Goal: Communication & Community: Answer question/provide support

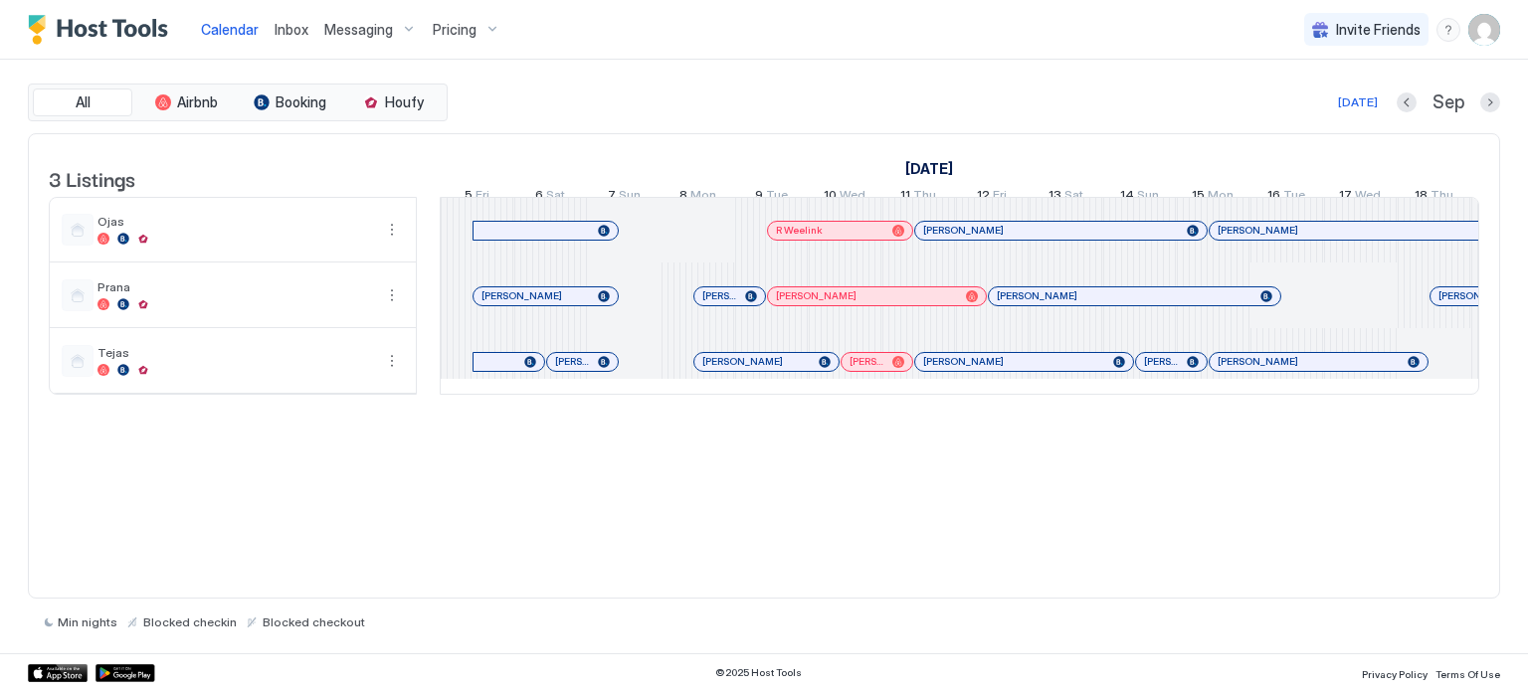
scroll to position [0, 1019]
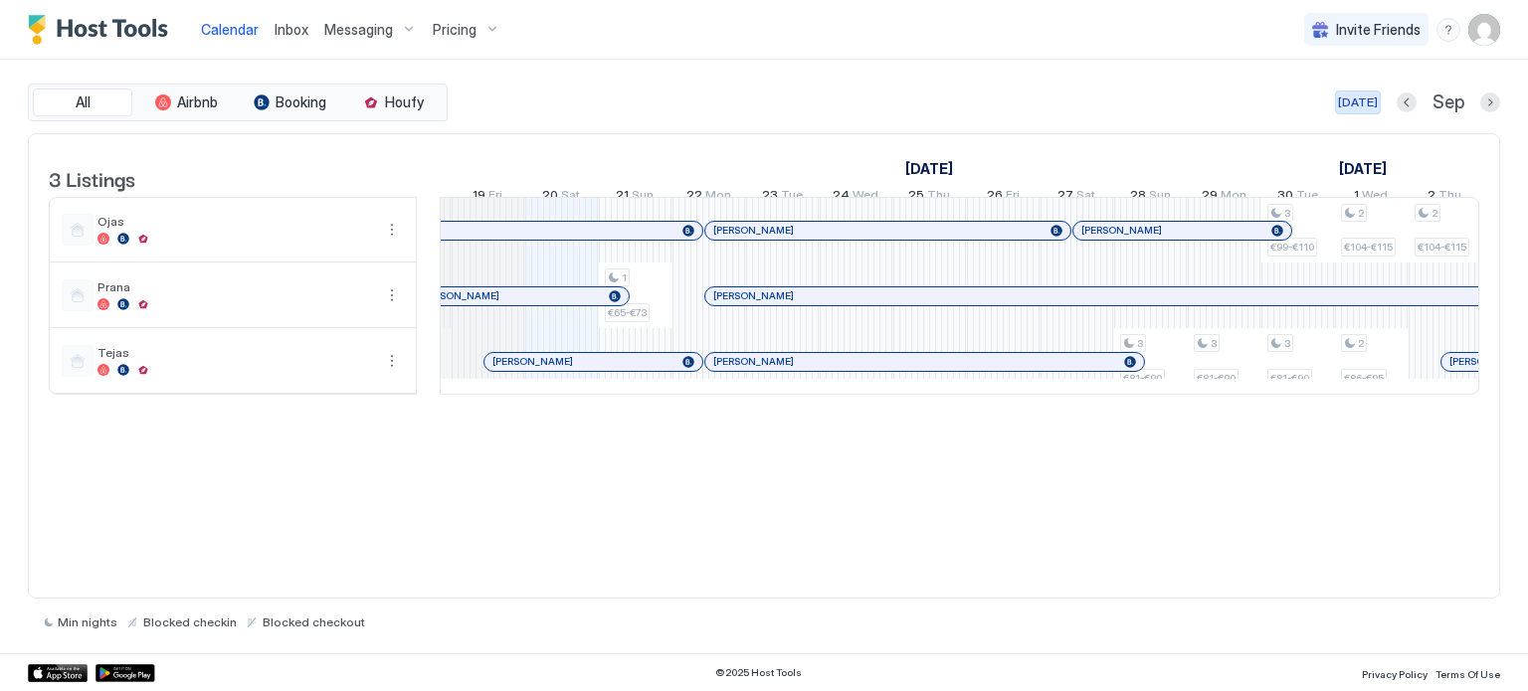
click at [1357, 96] on div "[DATE]" at bounding box center [1358, 102] width 40 height 18
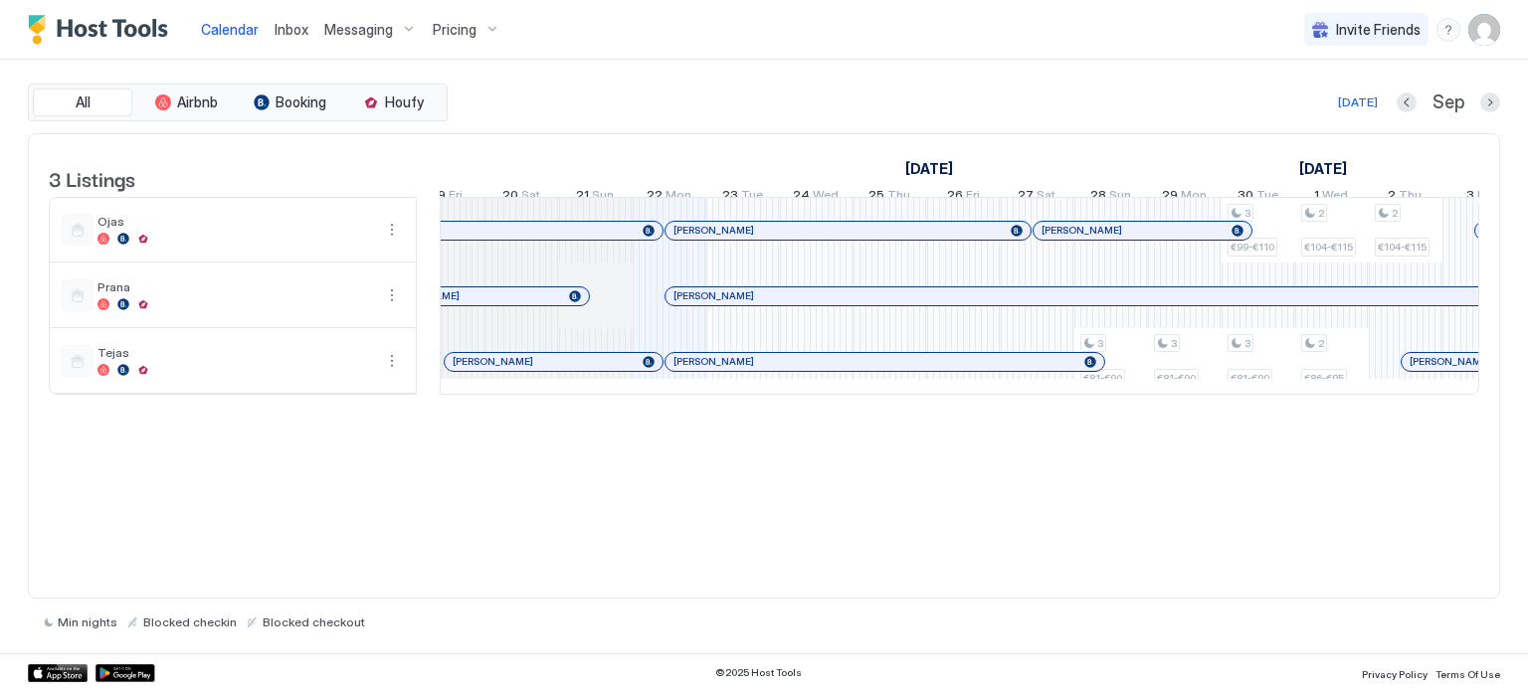
scroll to position [0, 0]
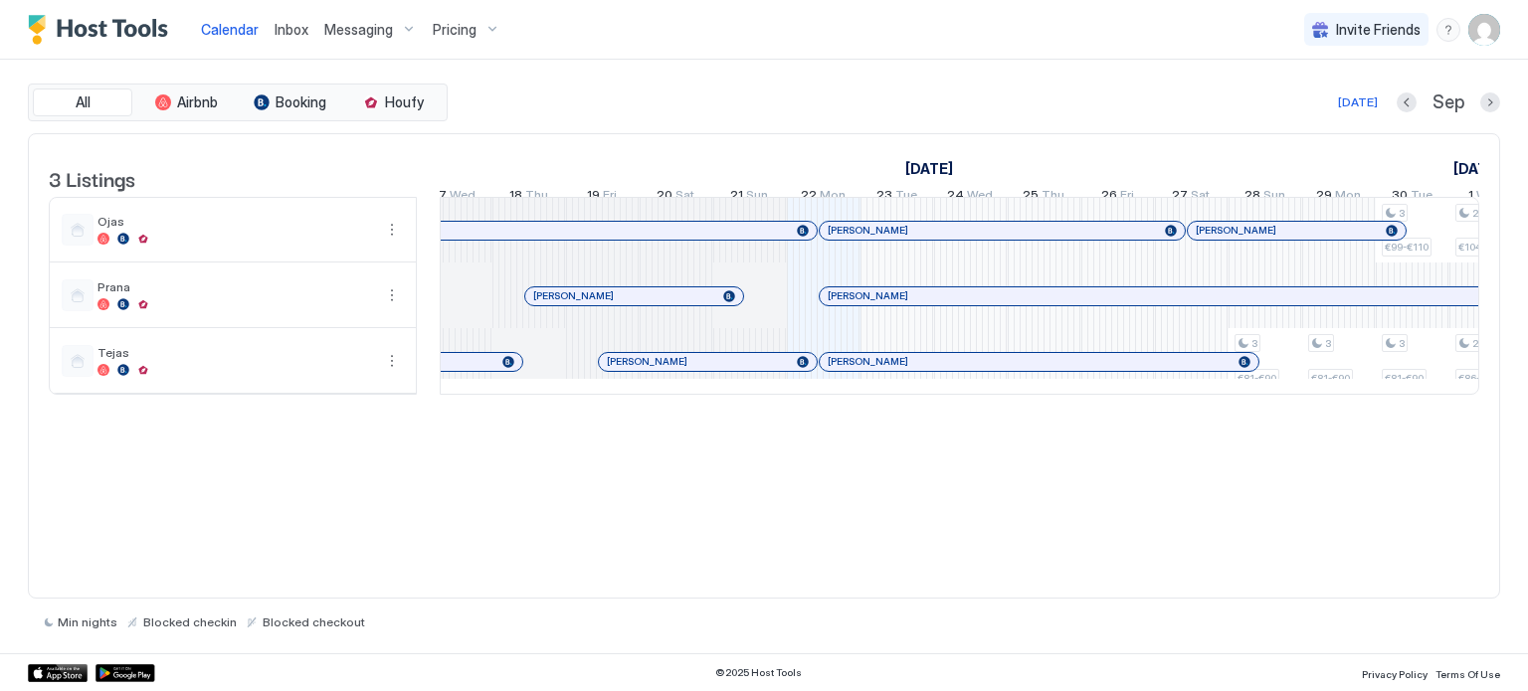
click at [889, 239] on div at bounding box center [890, 231] width 16 height 16
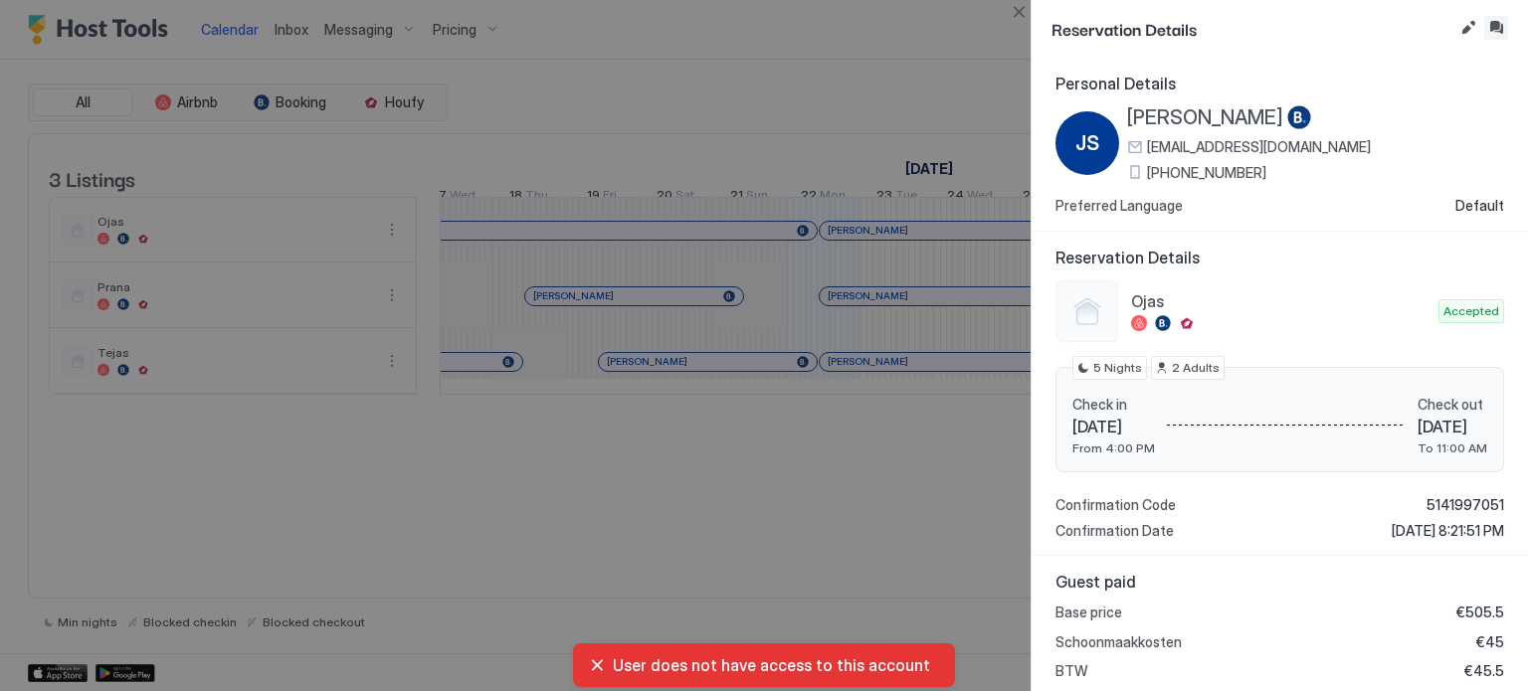
click at [1500, 29] on button "Inbox" at bounding box center [1496, 28] width 24 height 24
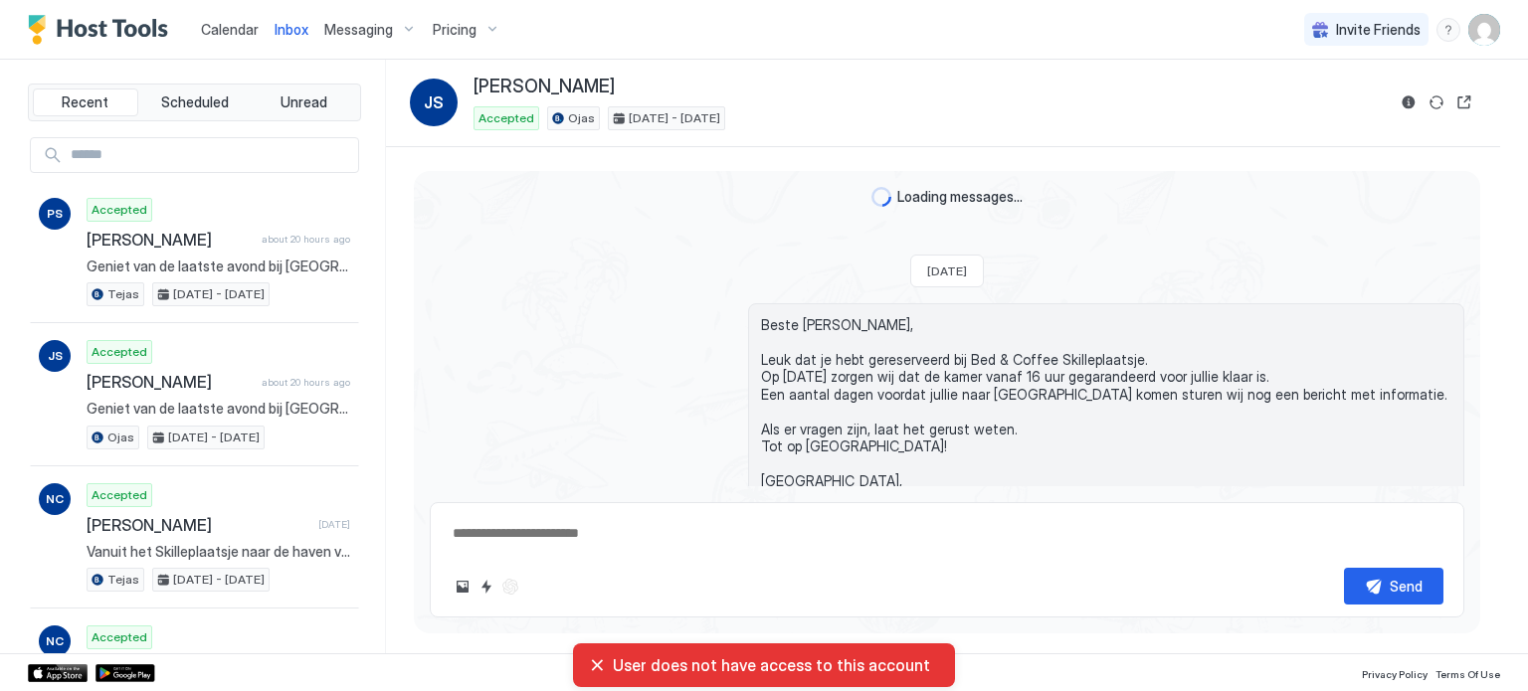
scroll to position [1953, 0]
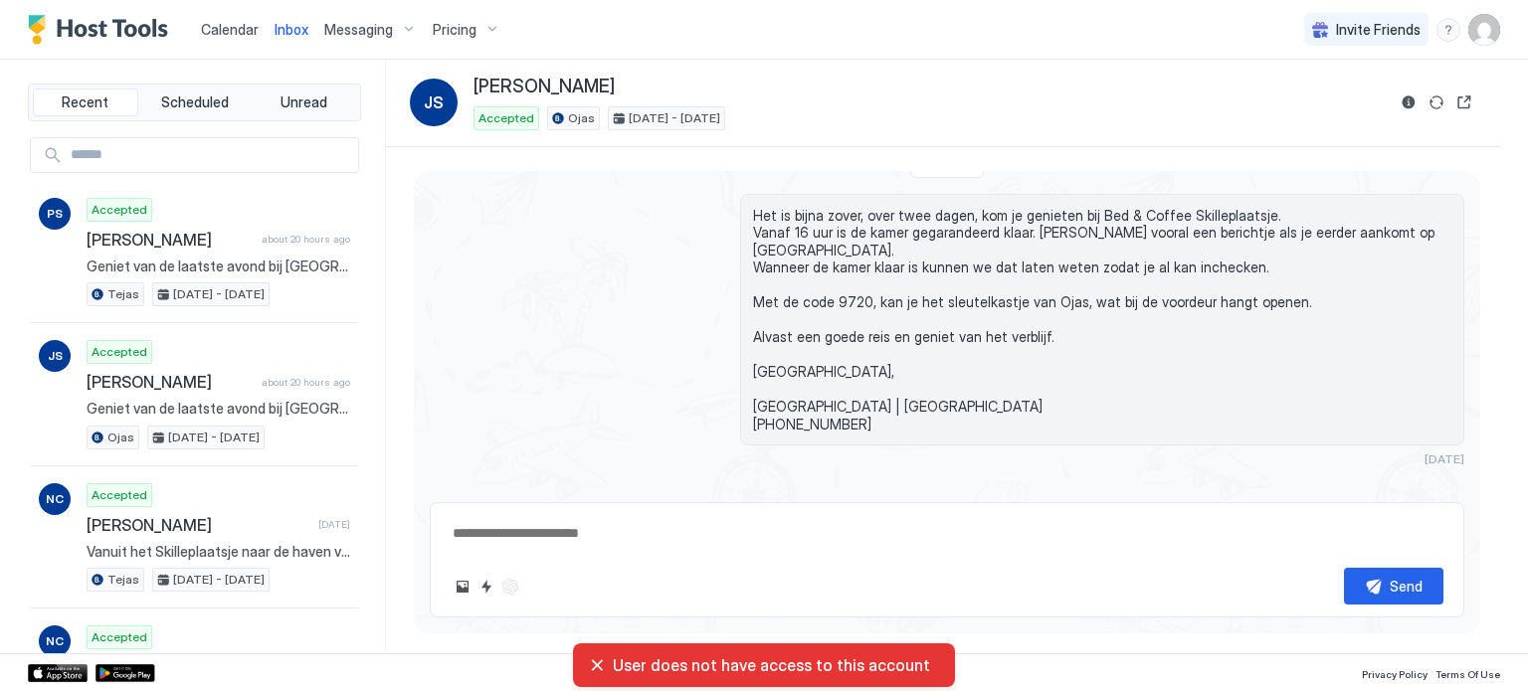
click at [561, 524] on textarea at bounding box center [947, 533] width 993 height 37
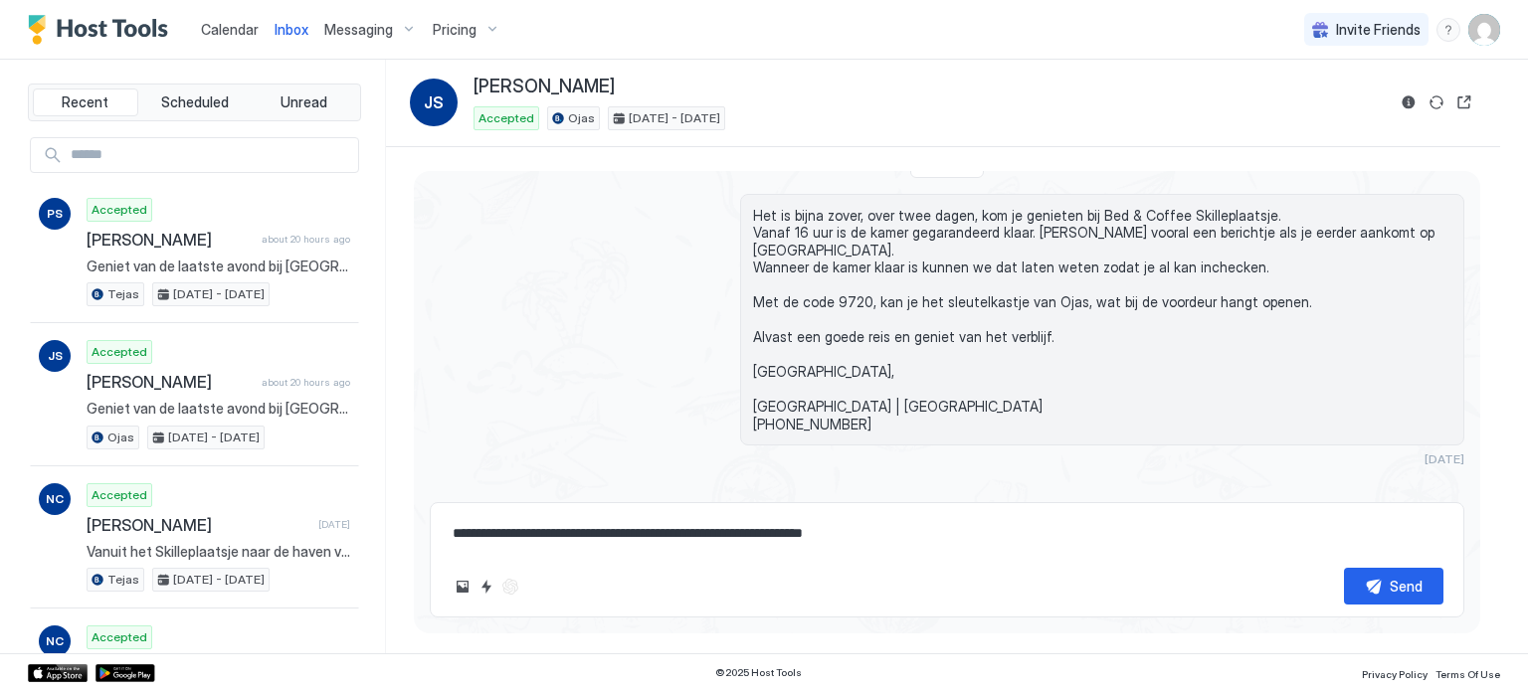
click at [649, 538] on textarea "**********" at bounding box center [947, 533] width 993 height 37
type textarea "**********"
click at [1381, 592] on button "Send" at bounding box center [1393, 586] width 99 height 37
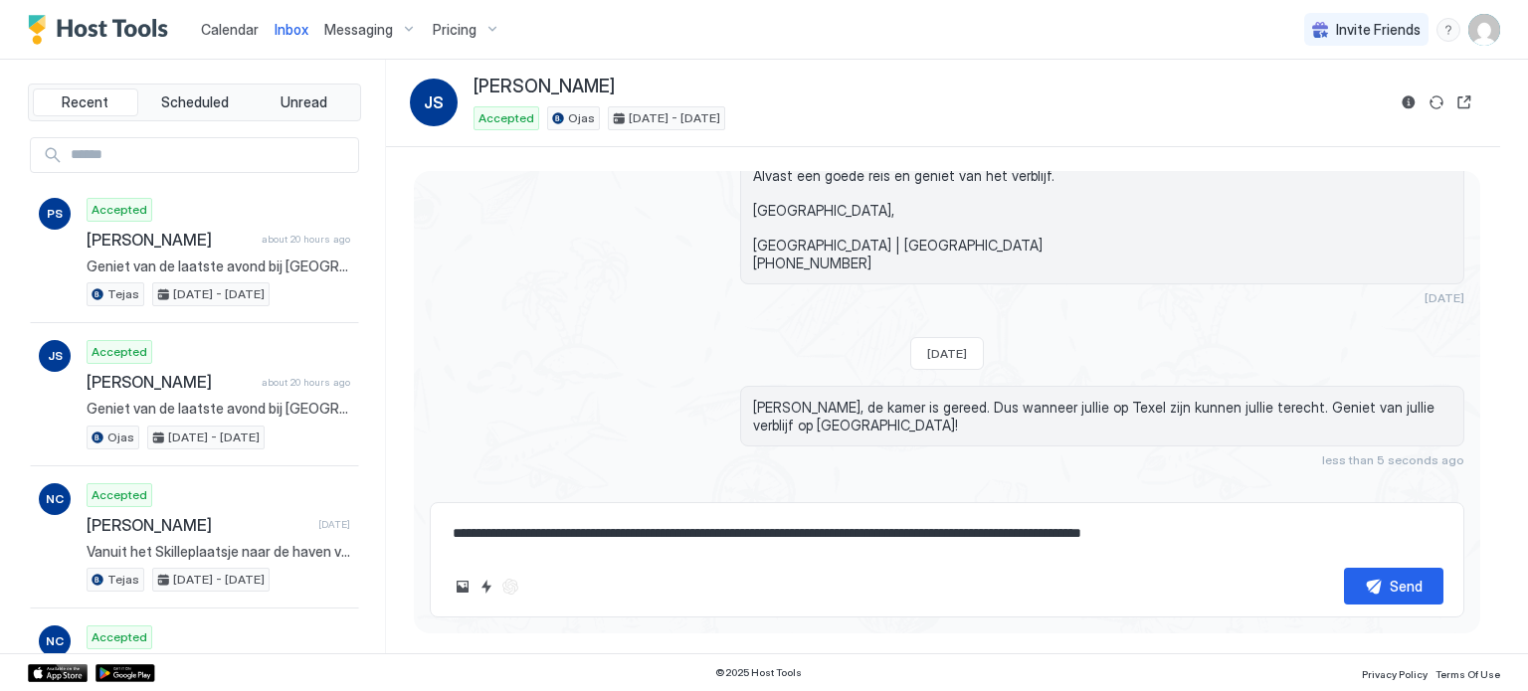
click at [236, 34] on span "Calendar" at bounding box center [230, 29] width 58 height 17
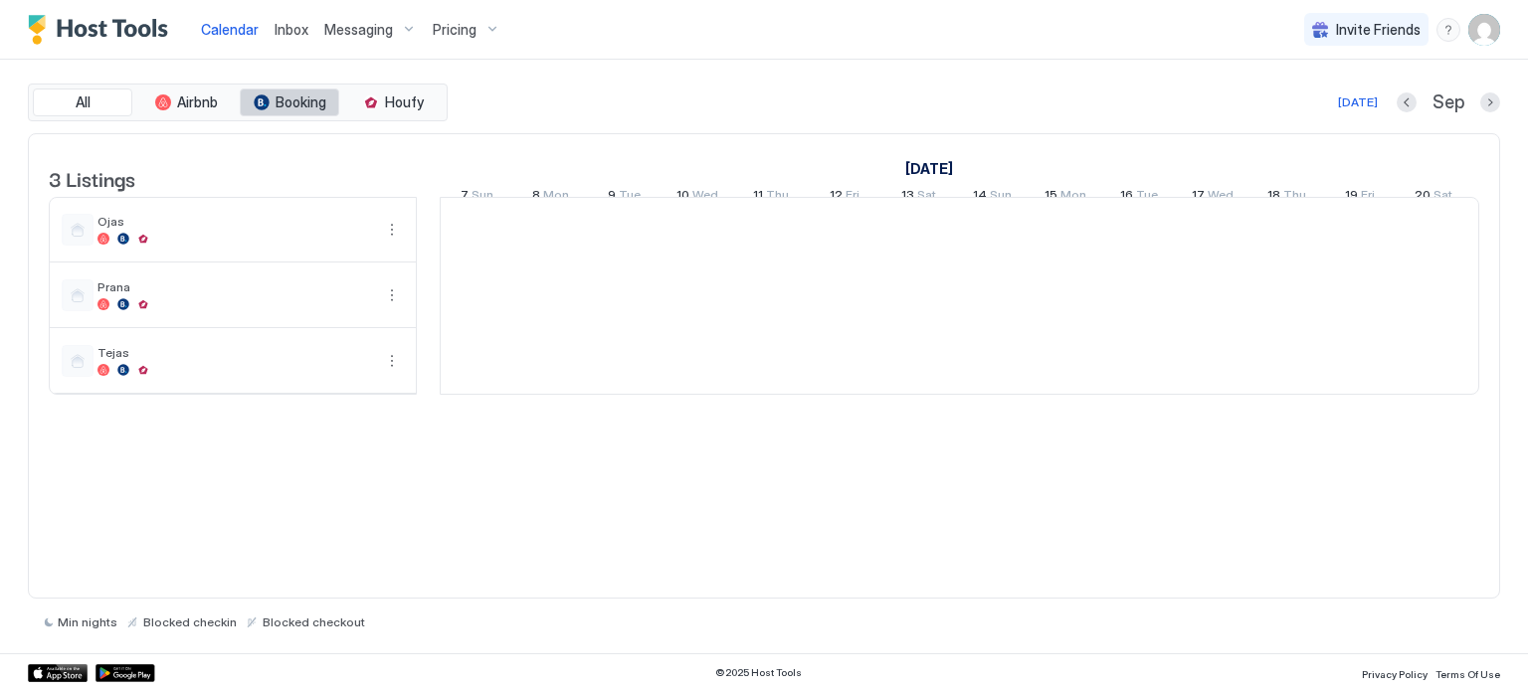
scroll to position [0, 1105]
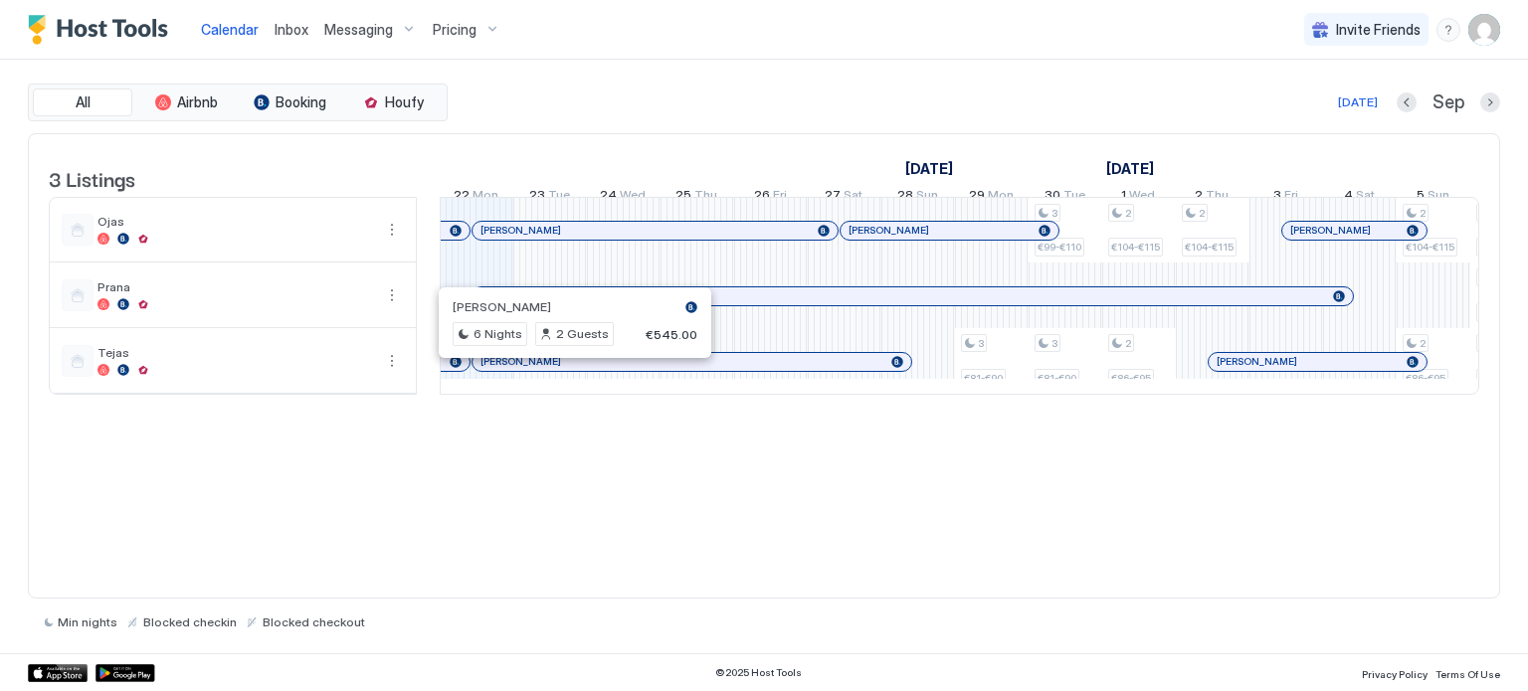
click at [567, 370] on div at bounding box center [568, 362] width 16 height 16
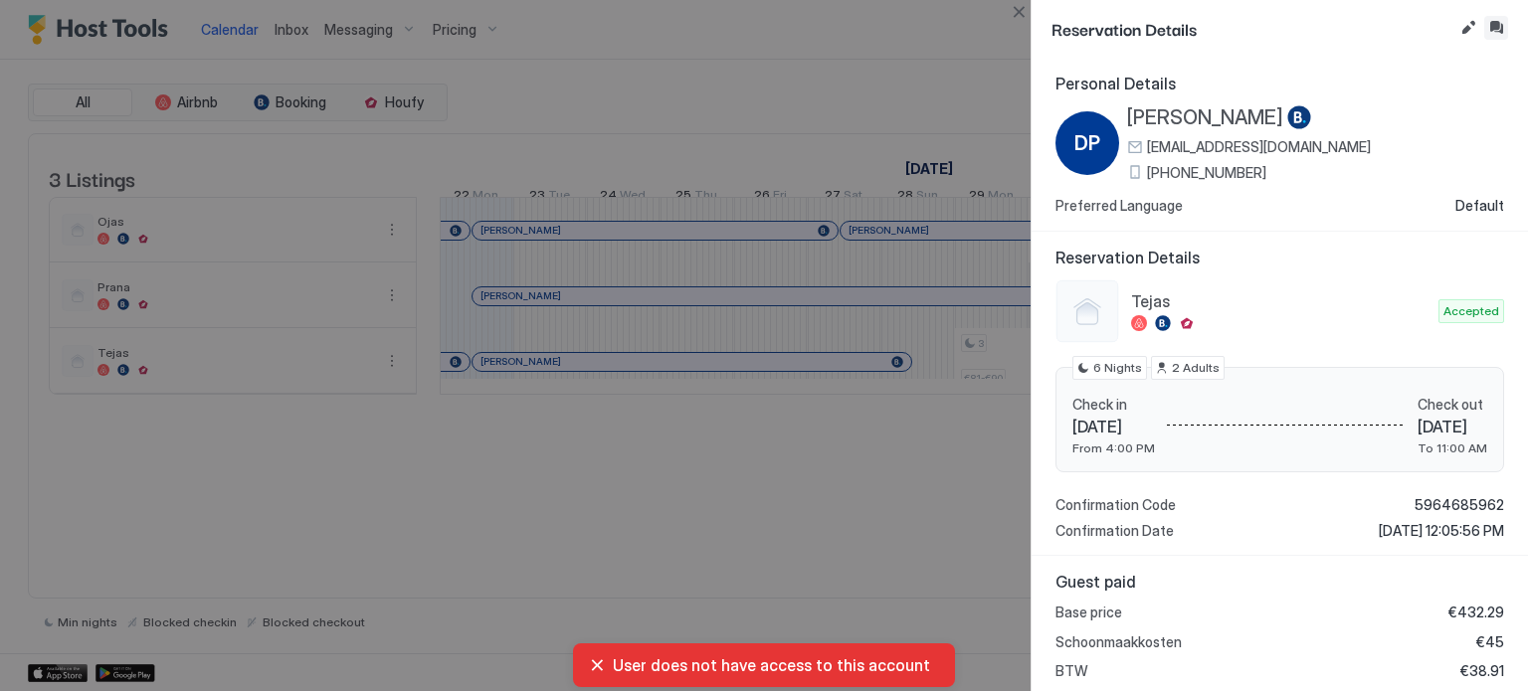
click at [1492, 31] on button "Inbox" at bounding box center [1496, 28] width 24 height 24
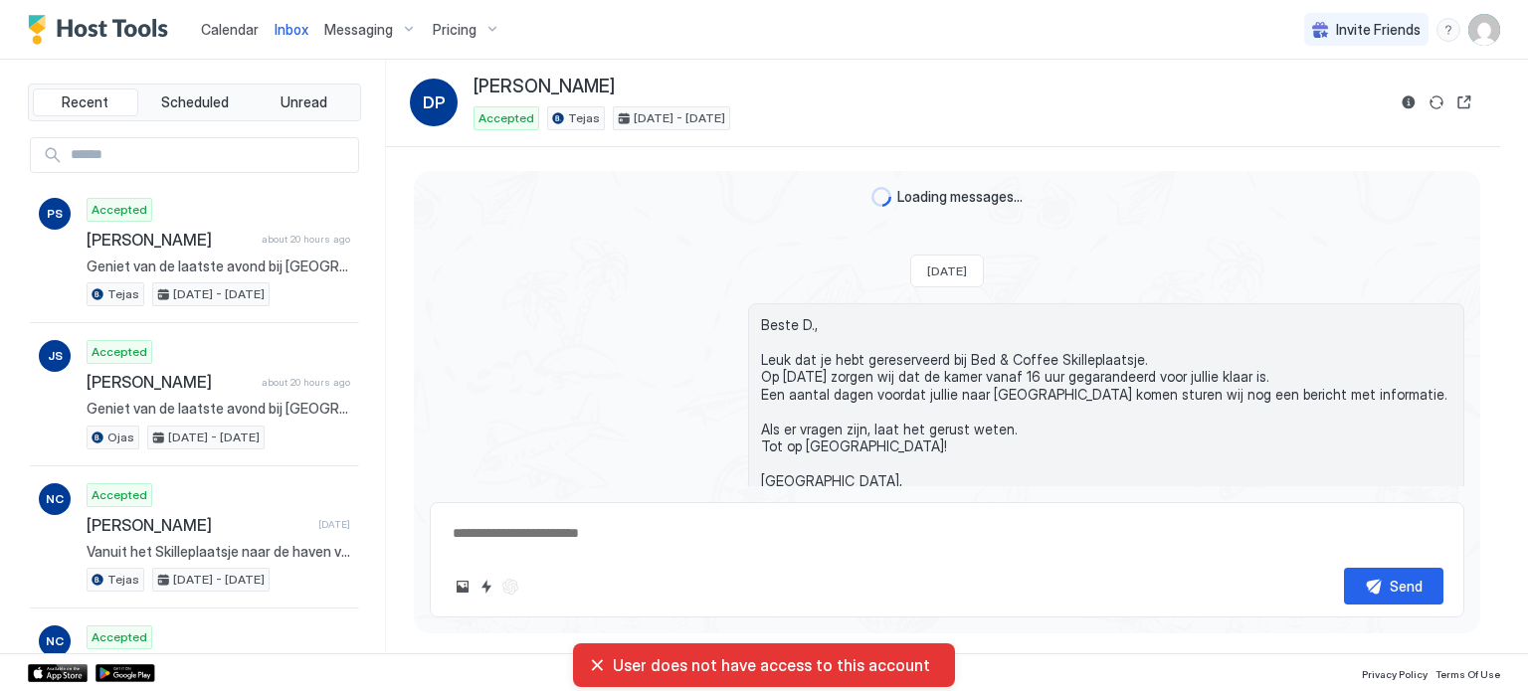
scroll to position [1532, 0]
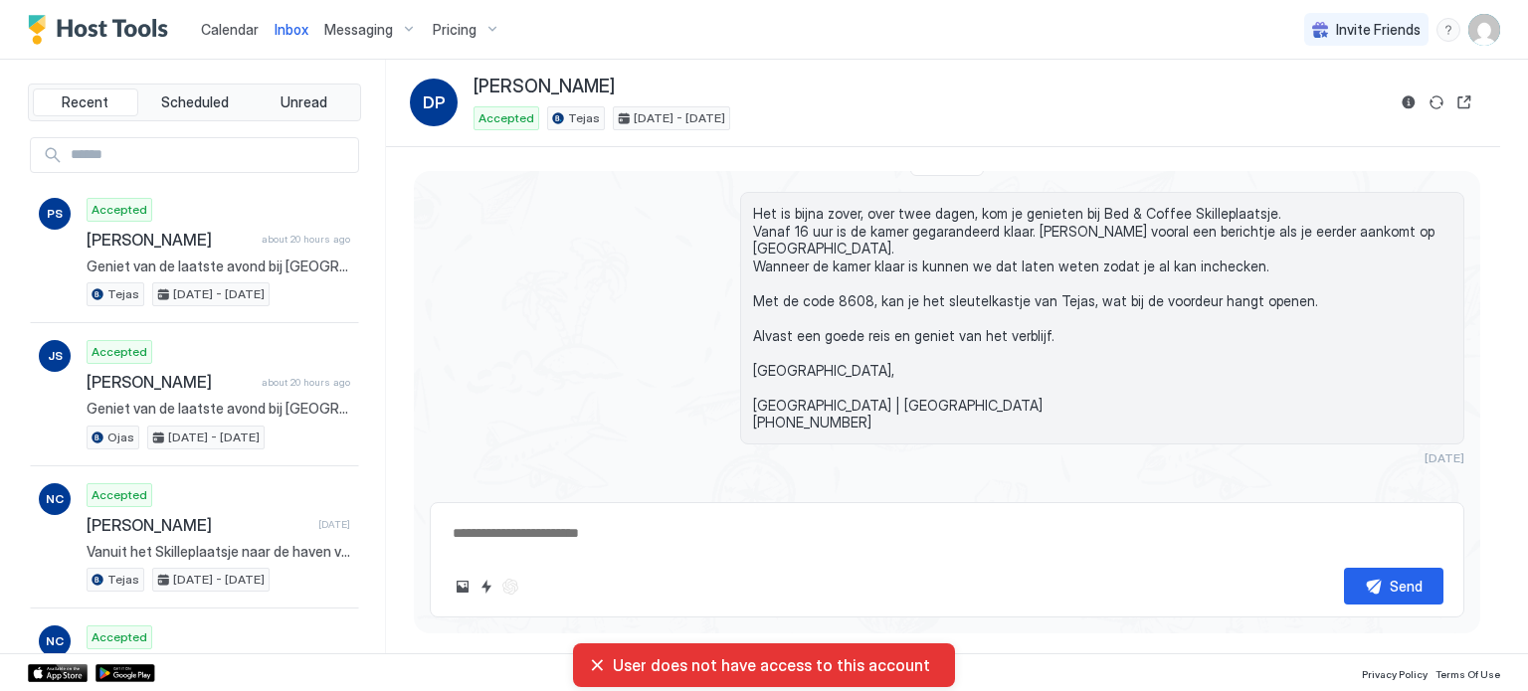
click at [530, 524] on textarea at bounding box center [947, 533] width 993 height 37
paste textarea "**********"
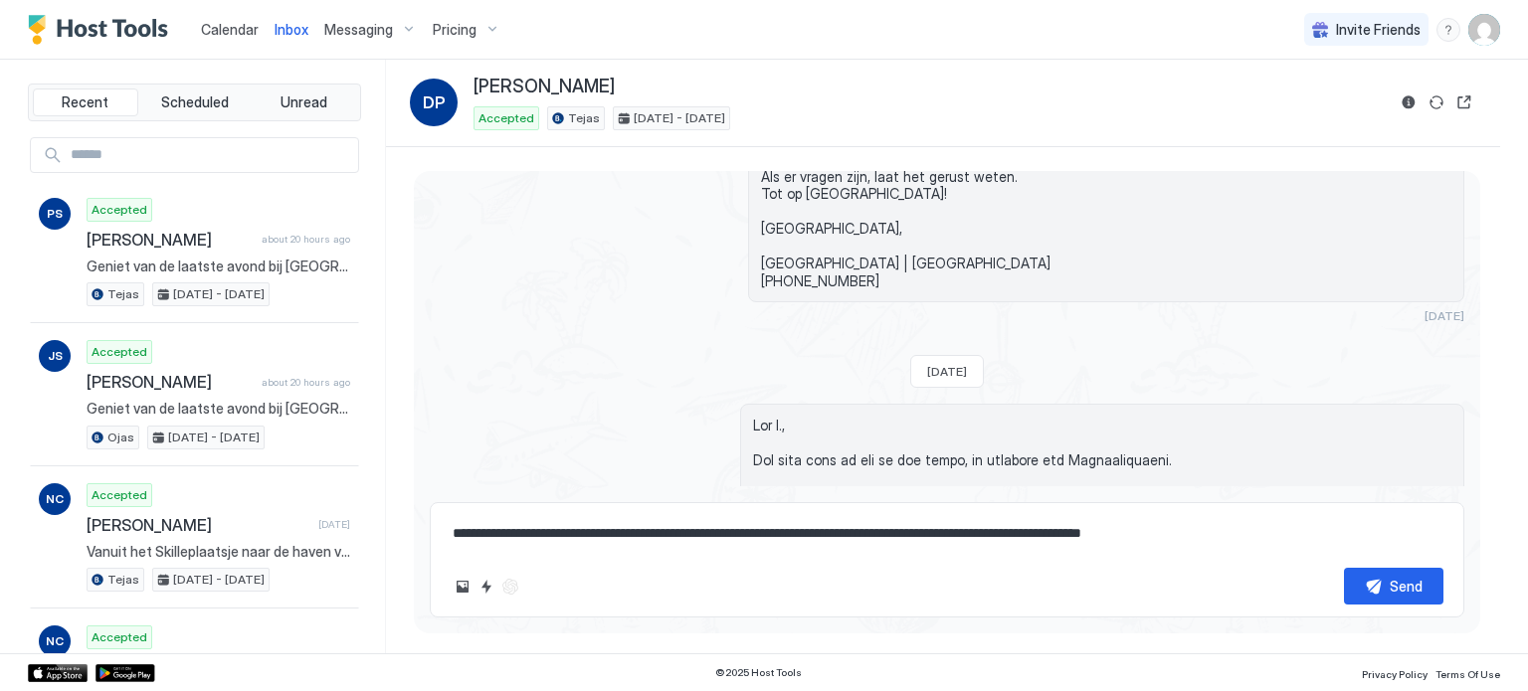
scroll to position [0, 0]
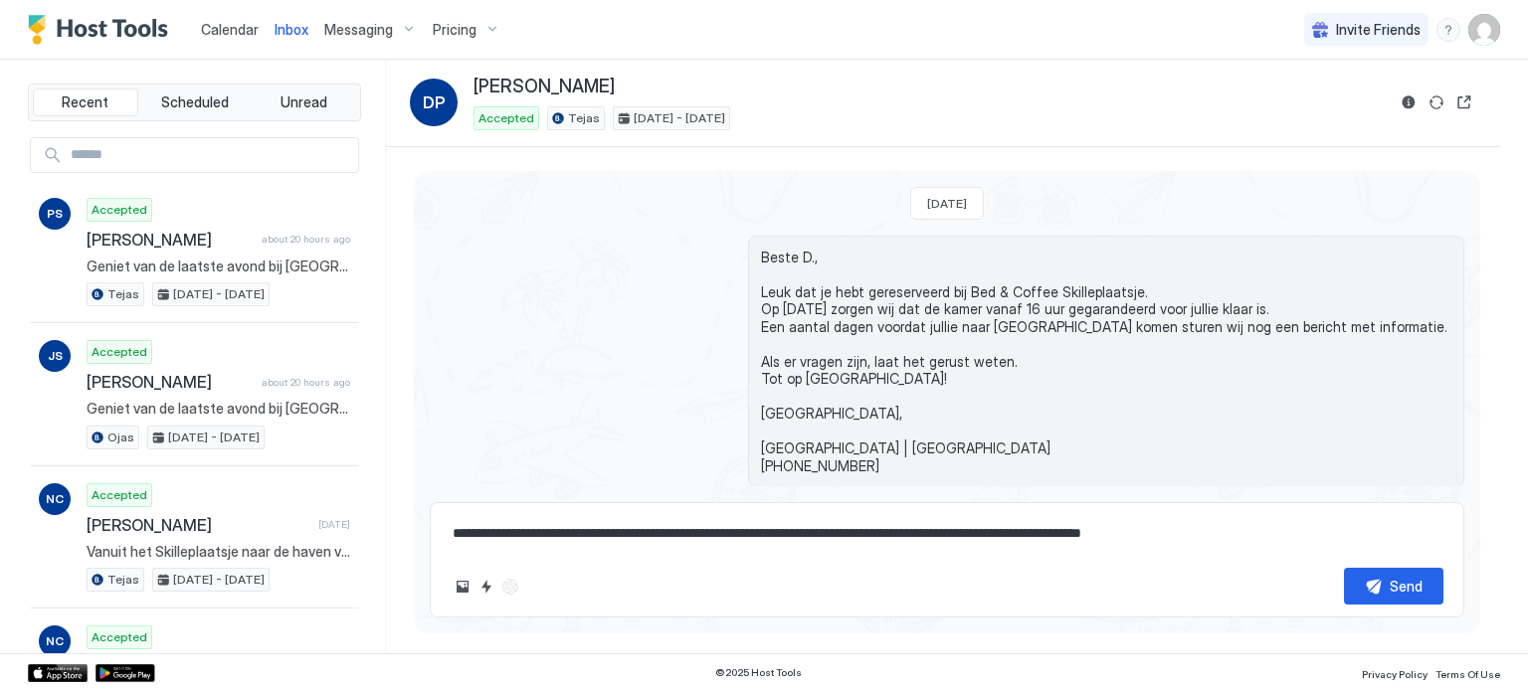
click at [501, 535] on textarea "**********" at bounding box center [947, 533] width 993 height 37
drag, startPoint x: 450, startPoint y: 532, endPoint x: 522, endPoint y: 532, distance: 72.6
click at [522, 532] on textarea "**********" at bounding box center [947, 533] width 993 height 37
type textarea "**********"
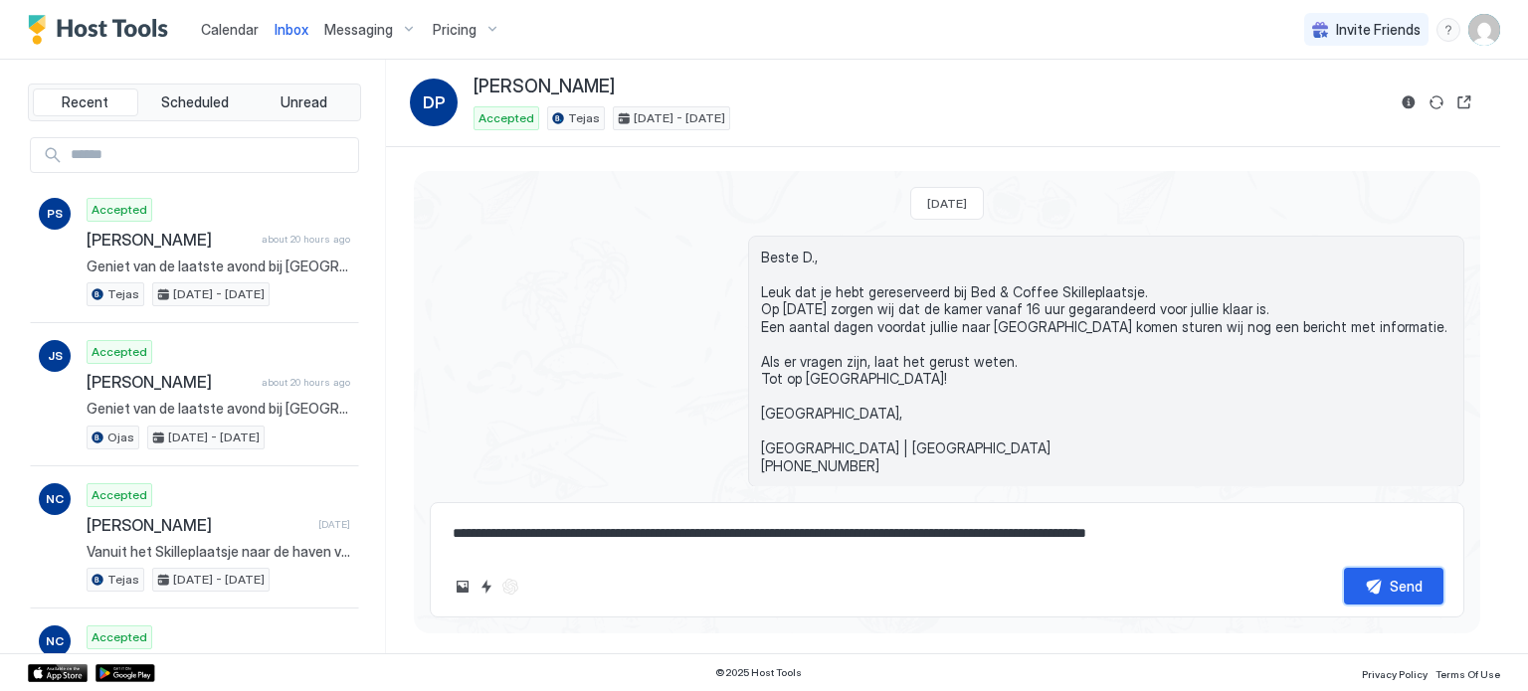
click at [1380, 576] on button "Send" at bounding box center [1393, 586] width 99 height 37
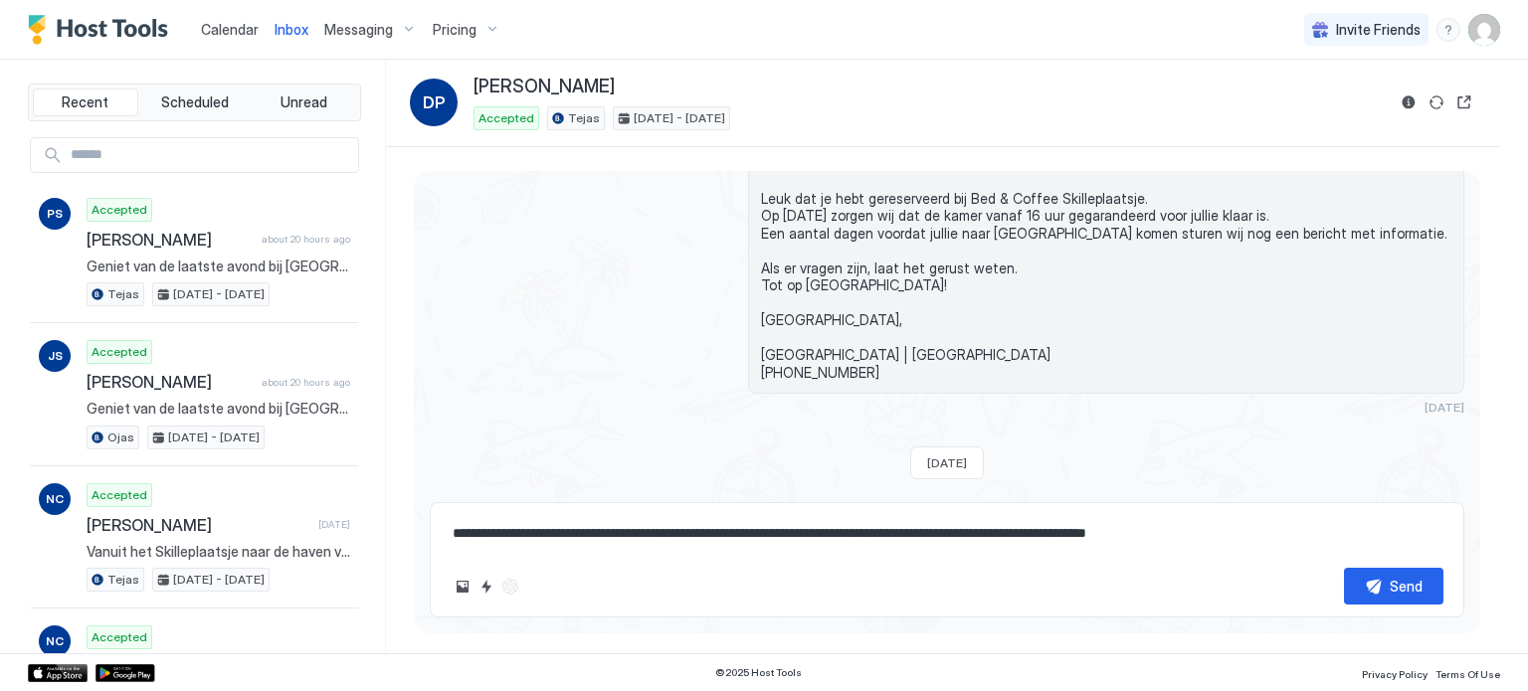
click at [240, 28] on span "Calendar" at bounding box center [230, 29] width 58 height 17
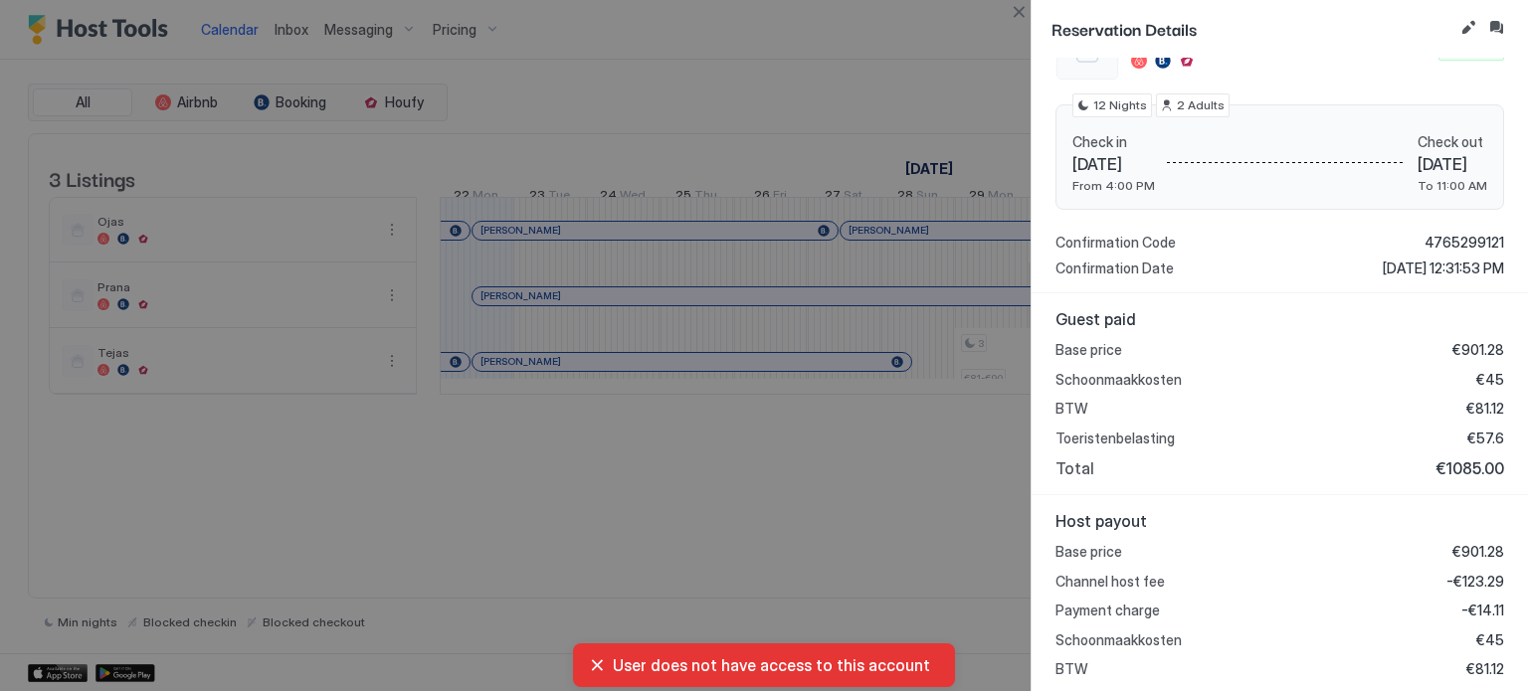
scroll to position [298, 0]
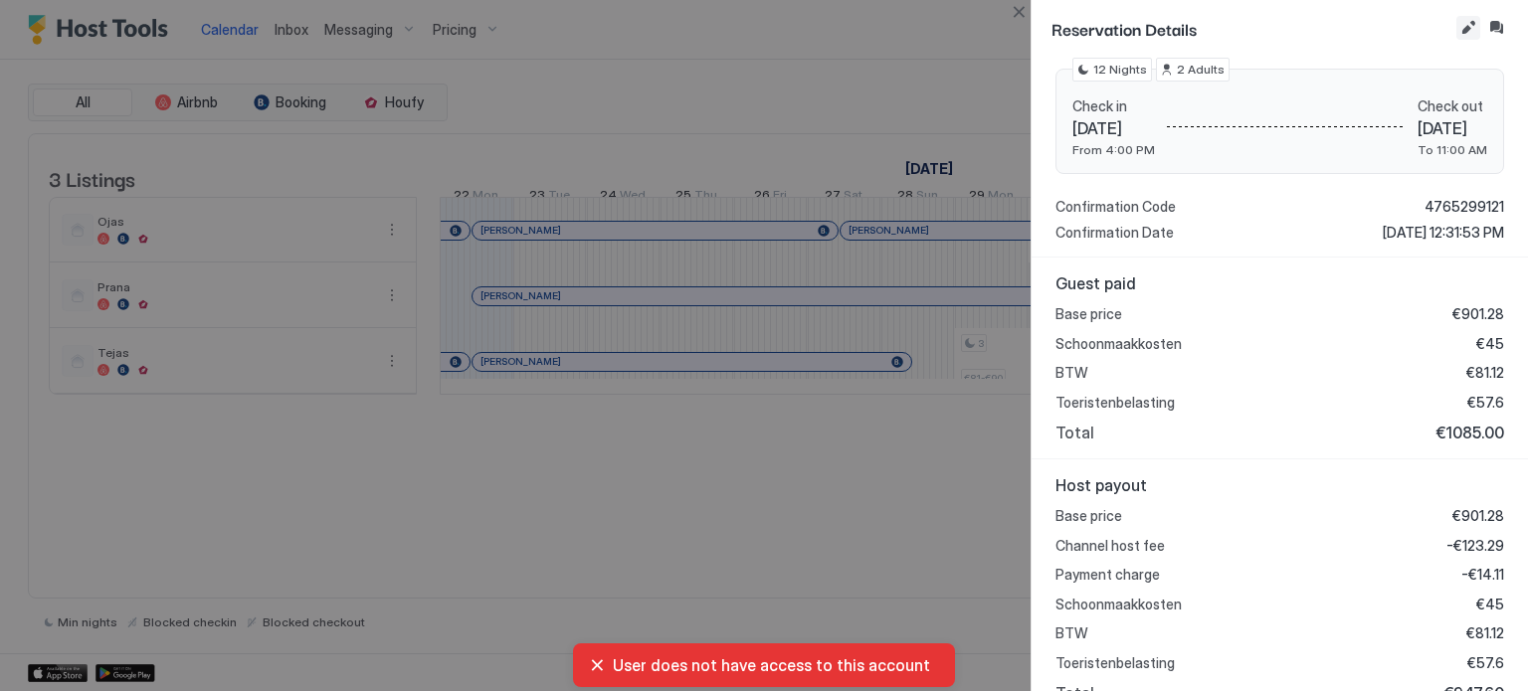
click at [1456, 27] on button "Edit reservation" at bounding box center [1468, 28] width 24 height 24
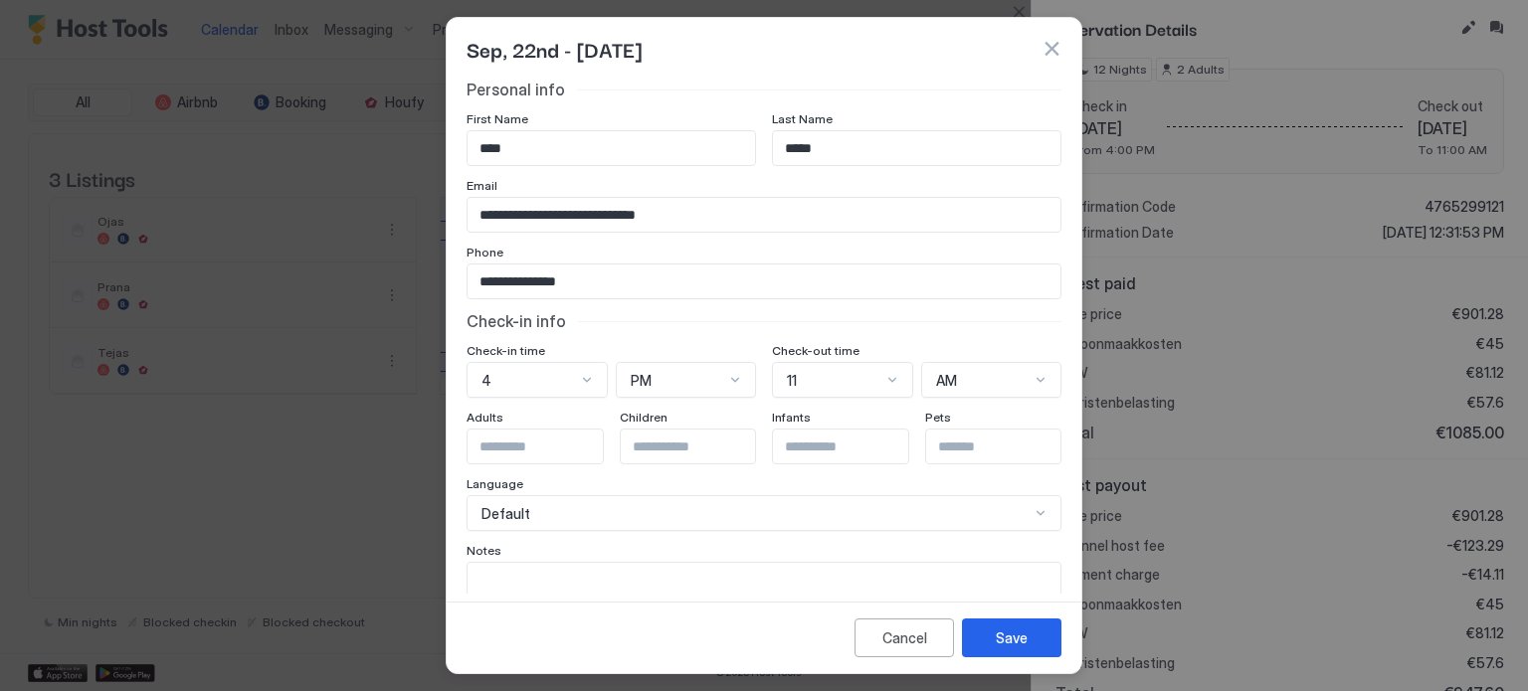
click at [557, 512] on div "Default" at bounding box center [763, 513] width 595 height 36
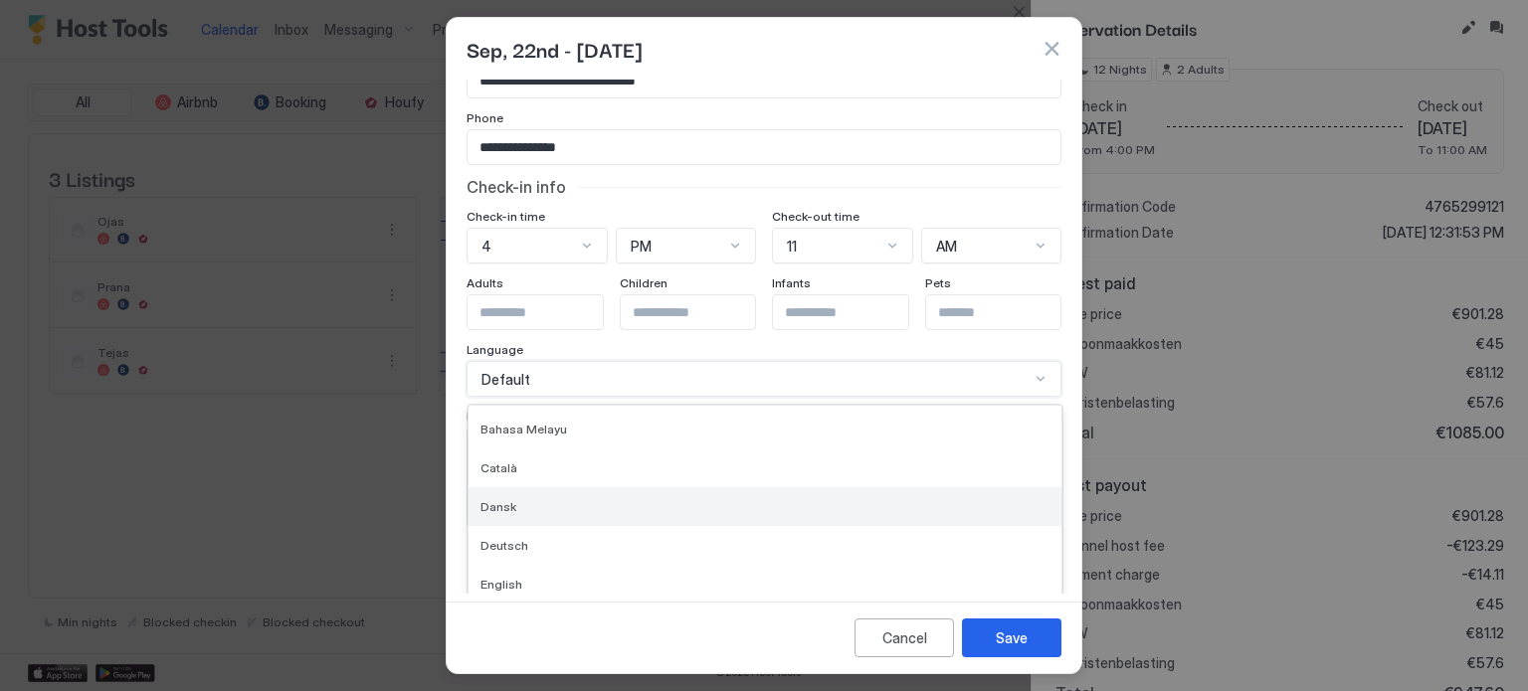
scroll to position [99, 0]
click at [523, 516] on span "Deutsch" at bounding box center [504, 519] width 48 height 15
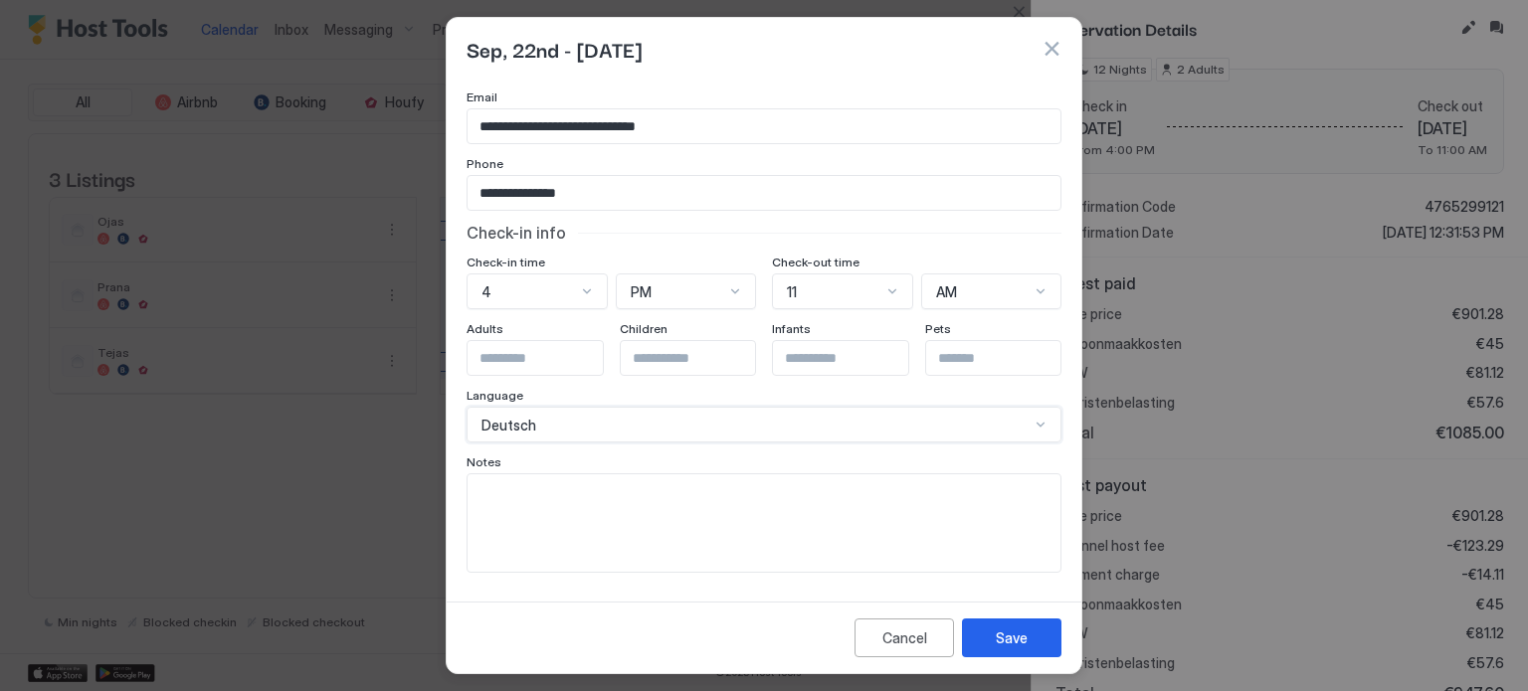
scroll to position [86, 0]
click at [1000, 643] on div "Save" at bounding box center [1011, 638] width 32 height 21
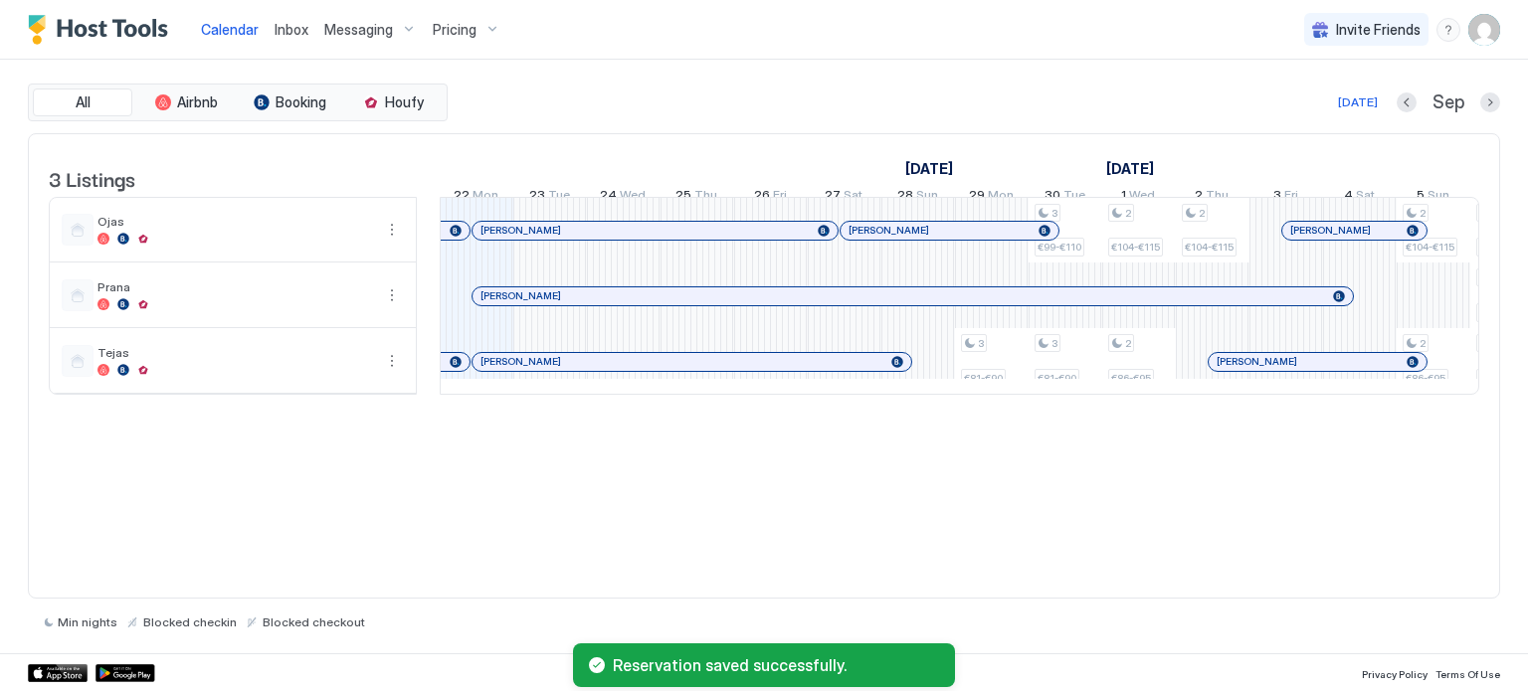
click at [692, 304] on div at bounding box center [693, 296] width 16 height 16
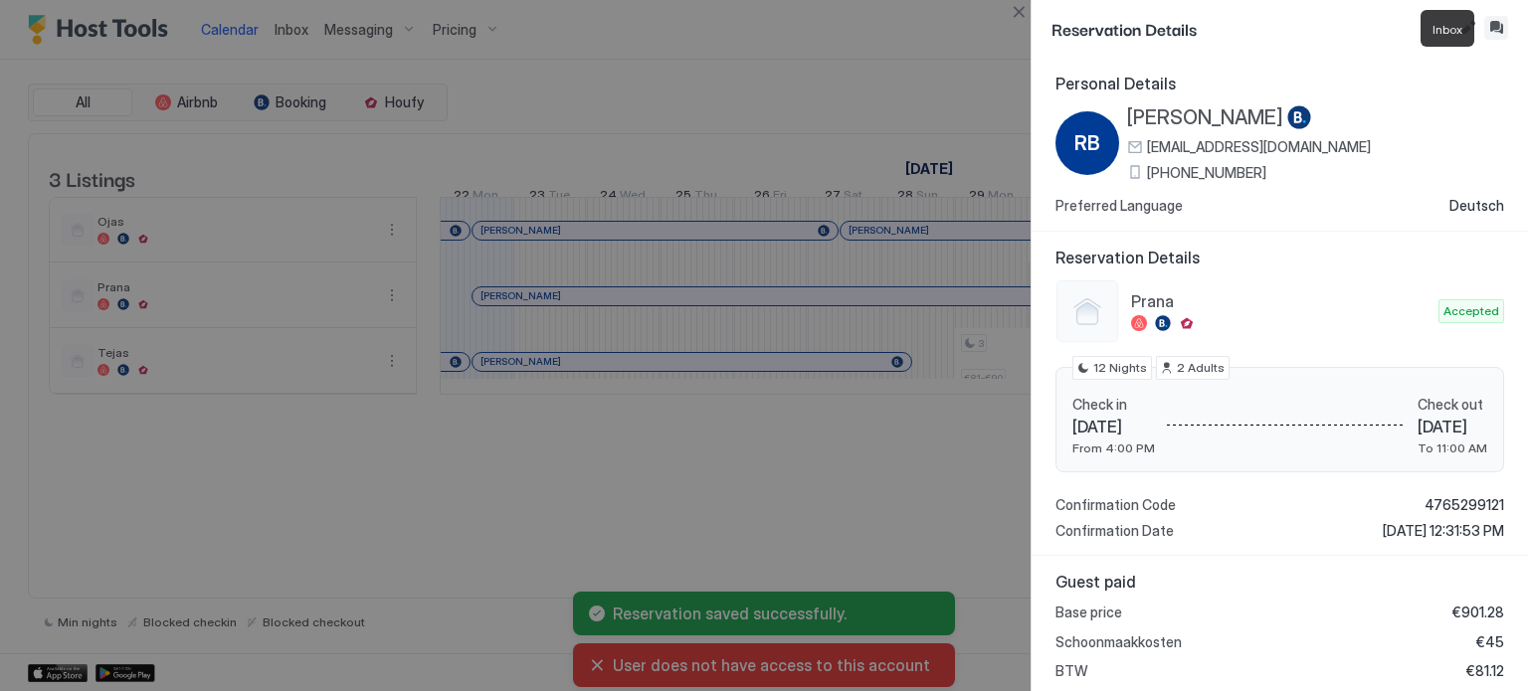
click at [1495, 30] on button "Inbox" at bounding box center [1496, 28] width 24 height 24
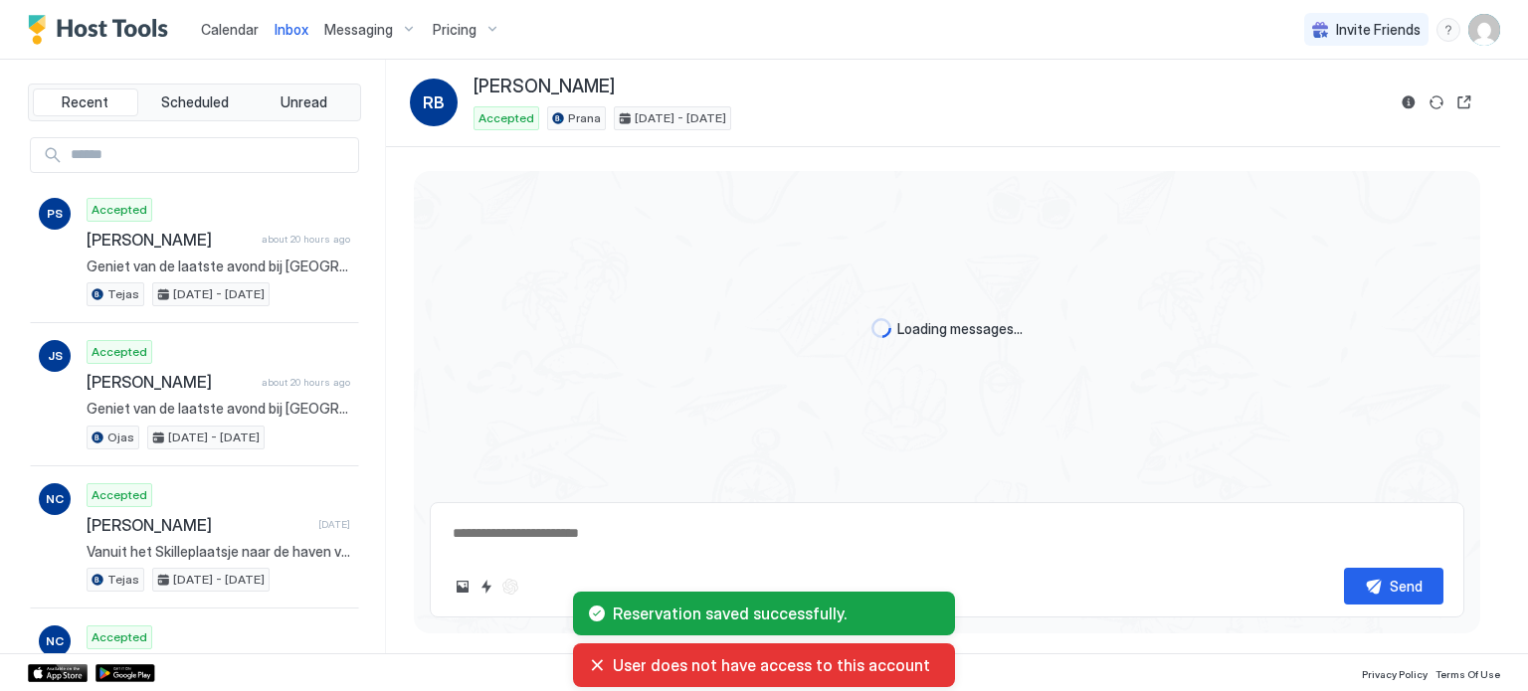
scroll to position [1532, 0]
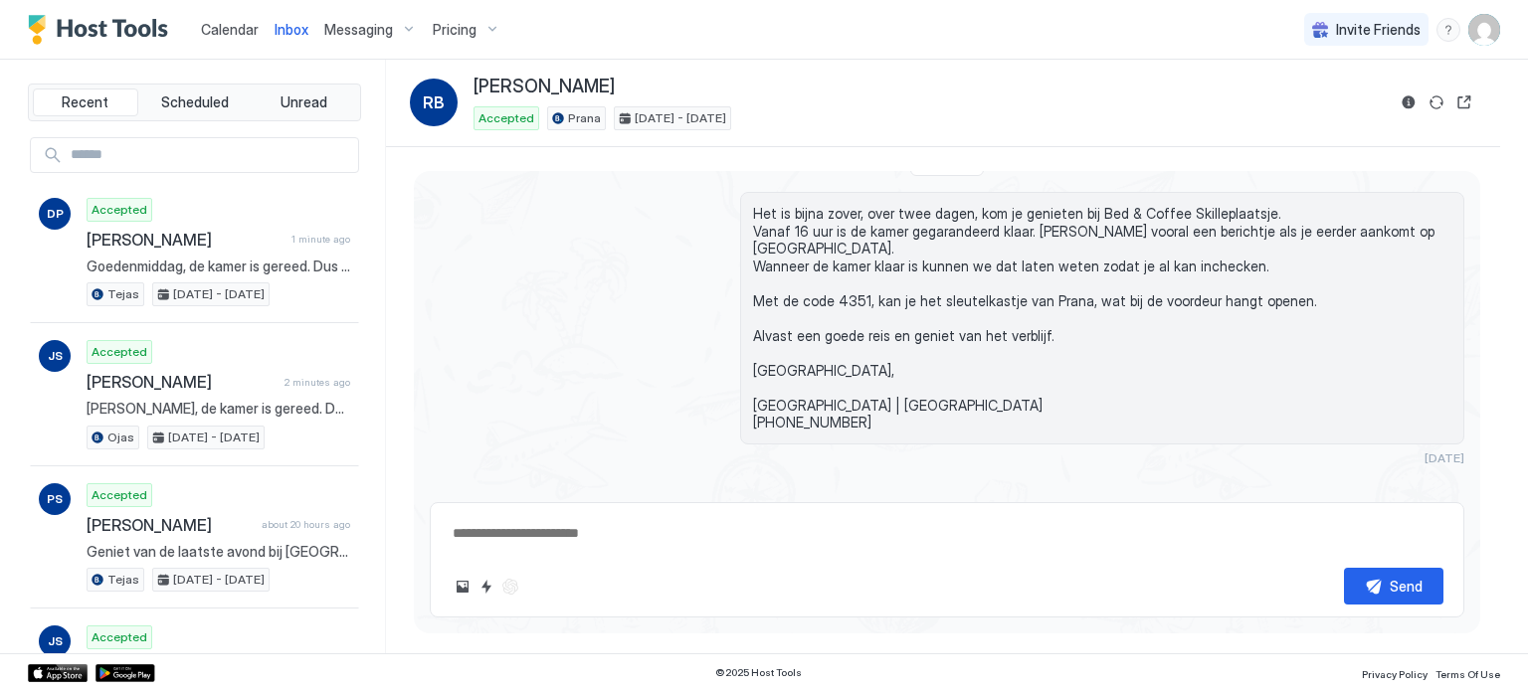
click at [219, 32] on span "Calendar" at bounding box center [230, 29] width 58 height 17
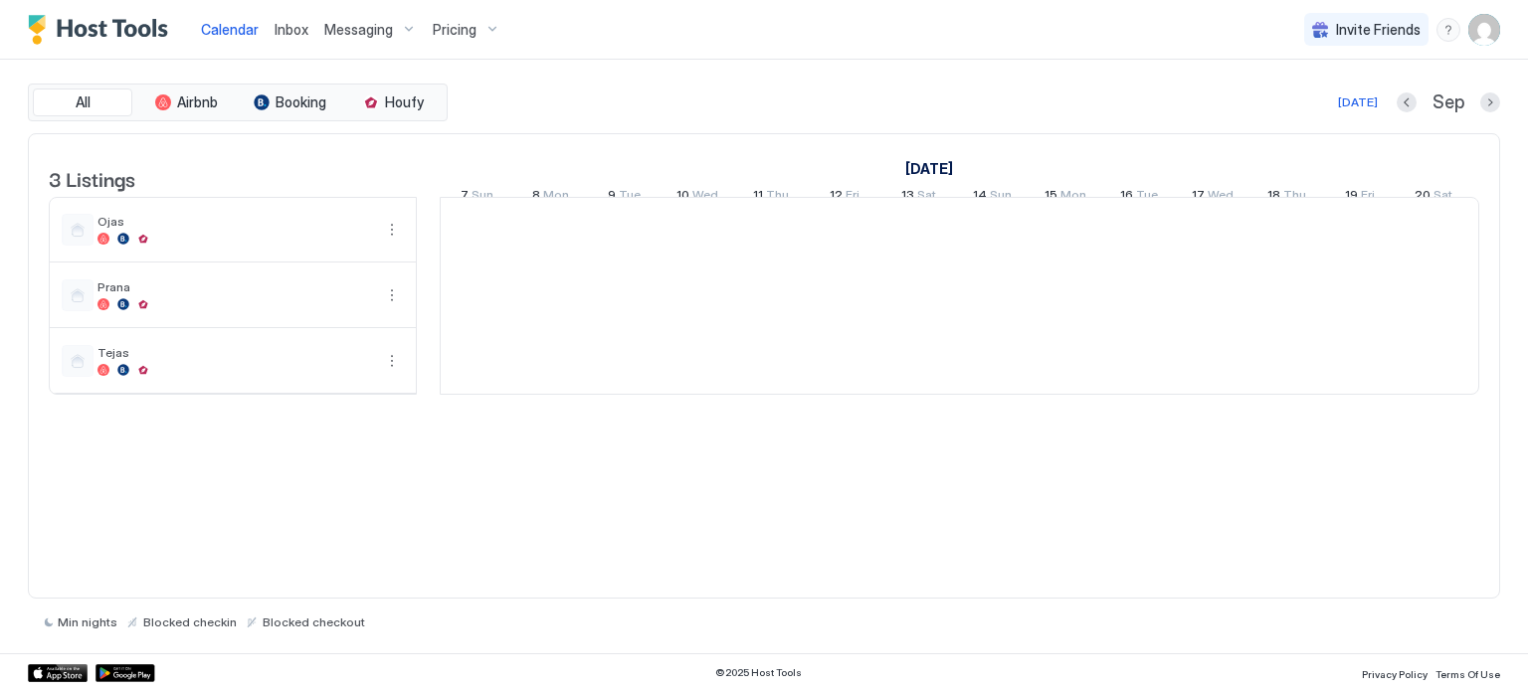
scroll to position [0, 1105]
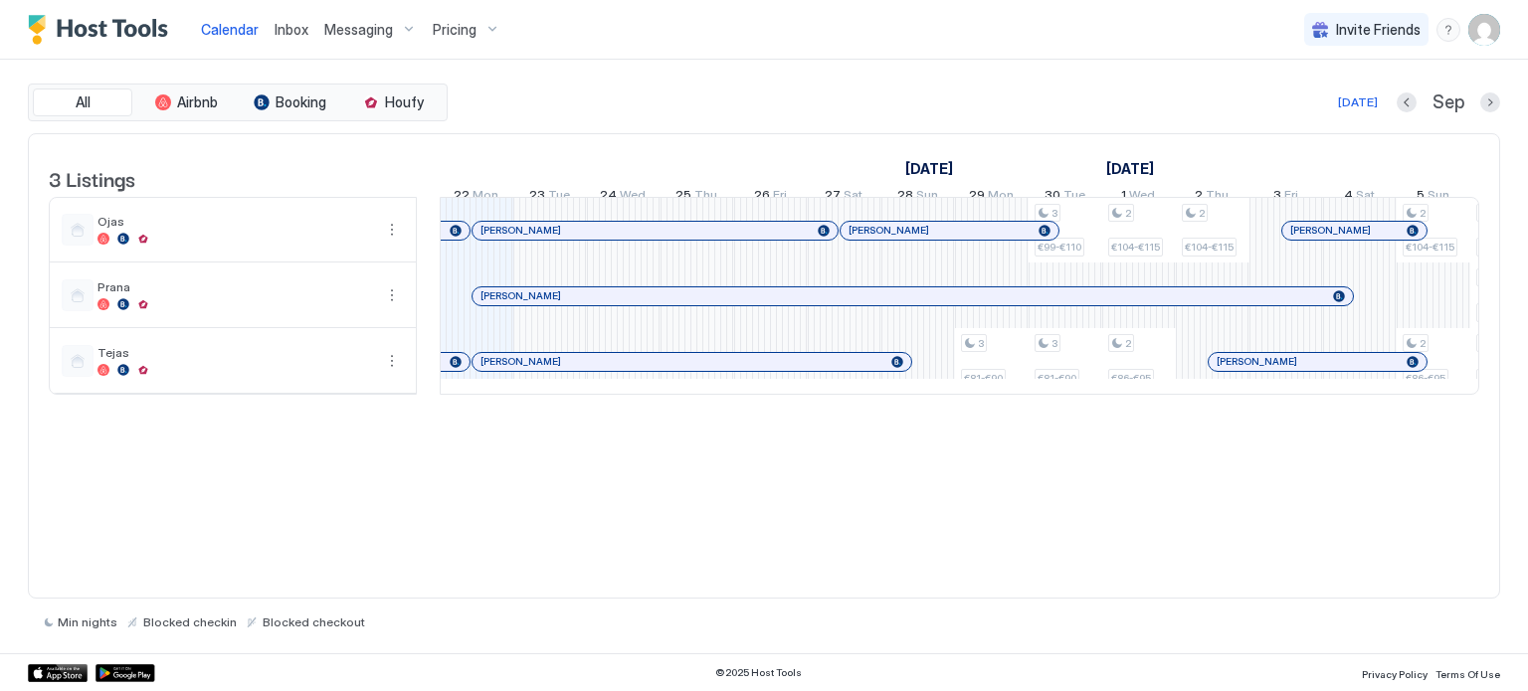
click at [597, 305] on div "[PERSON_NAME]" at bounding box center [912, 296] width 880 height 18
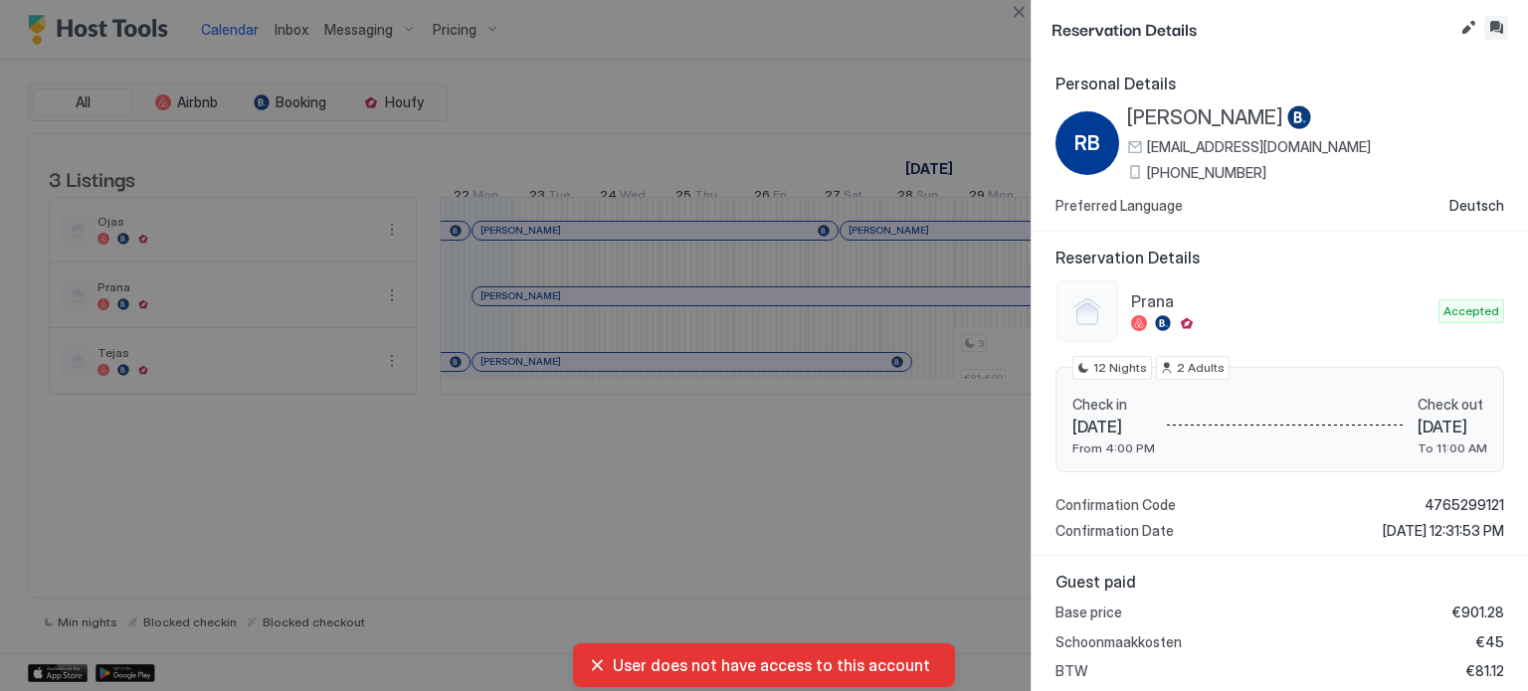
click at [1496, 27] on button "Inbox" at bounding box center [1496, 28] width 24 height 24
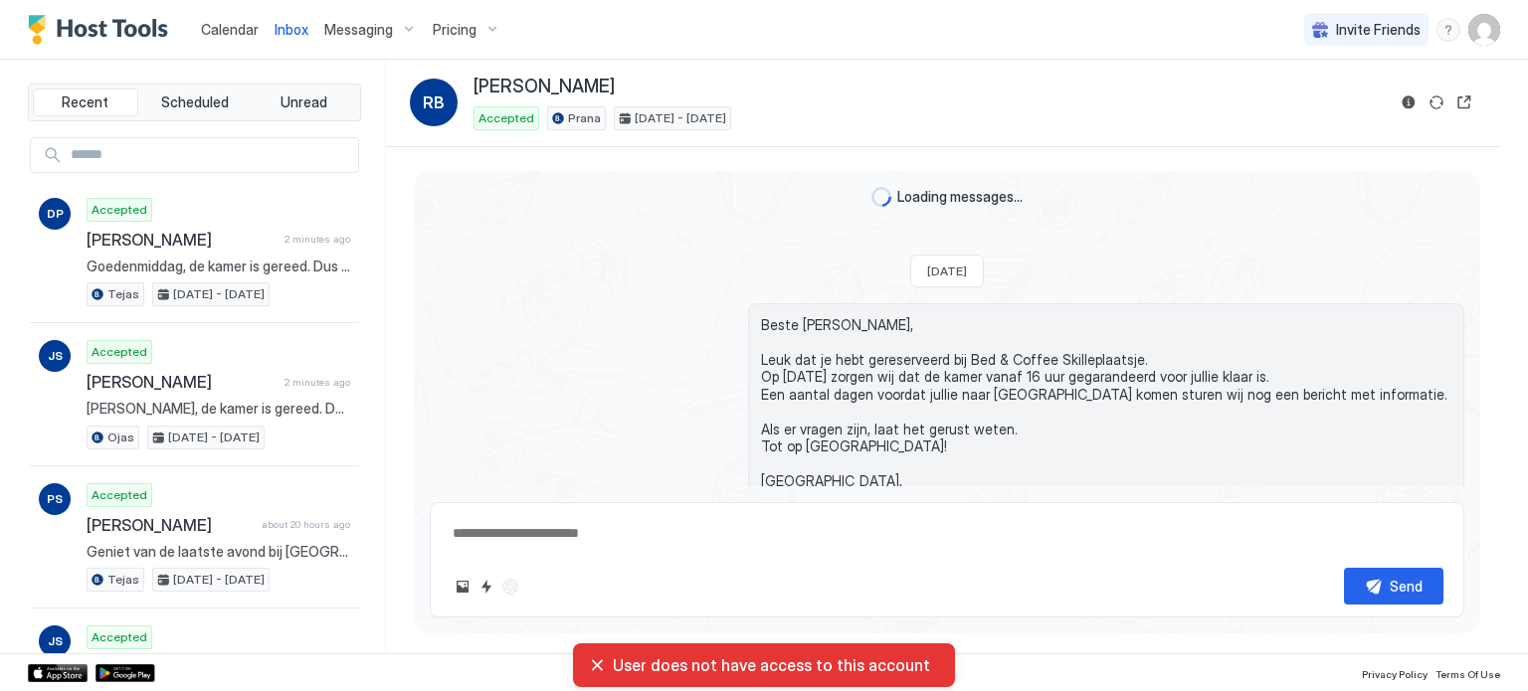
scroll to position [1532, 0]
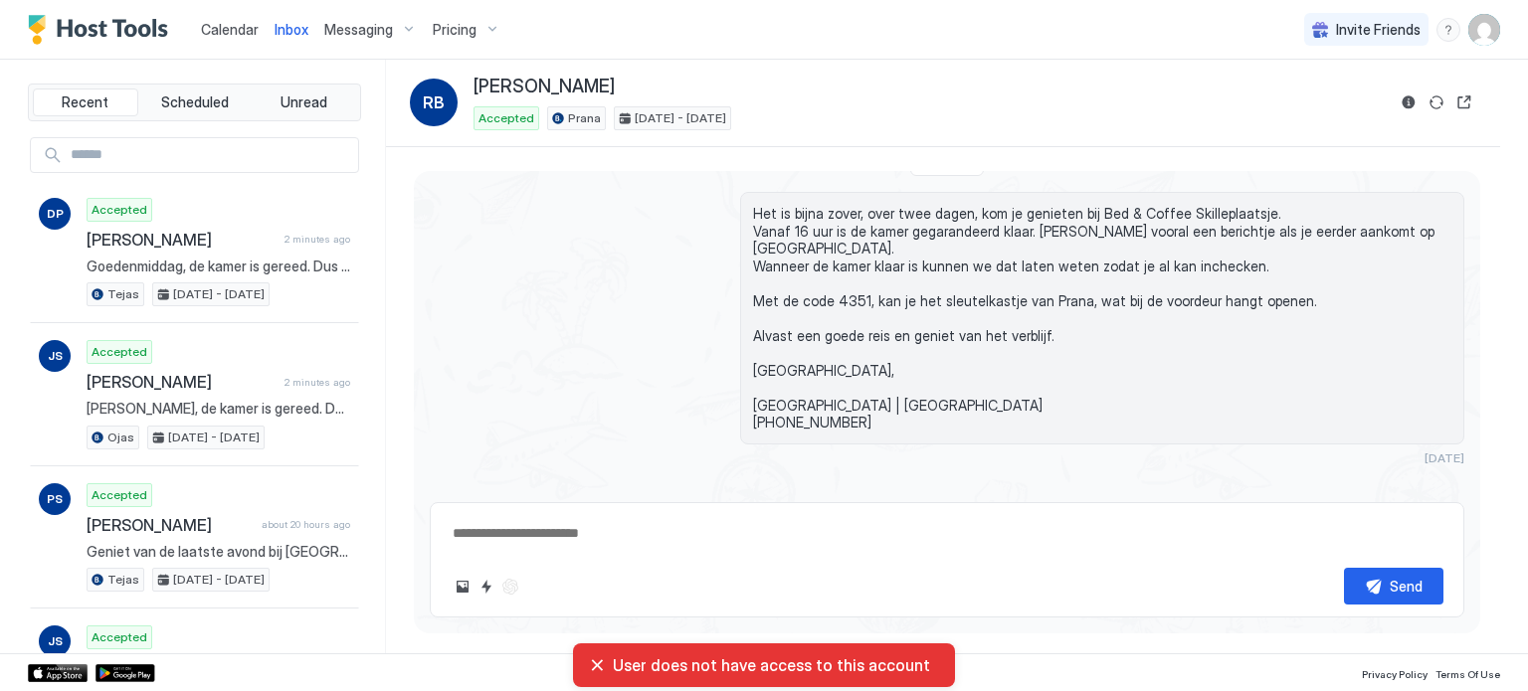
click at [566, 537] on textarea at bounding box center [947, 533] width 993 height 37
paste textarea "**********"
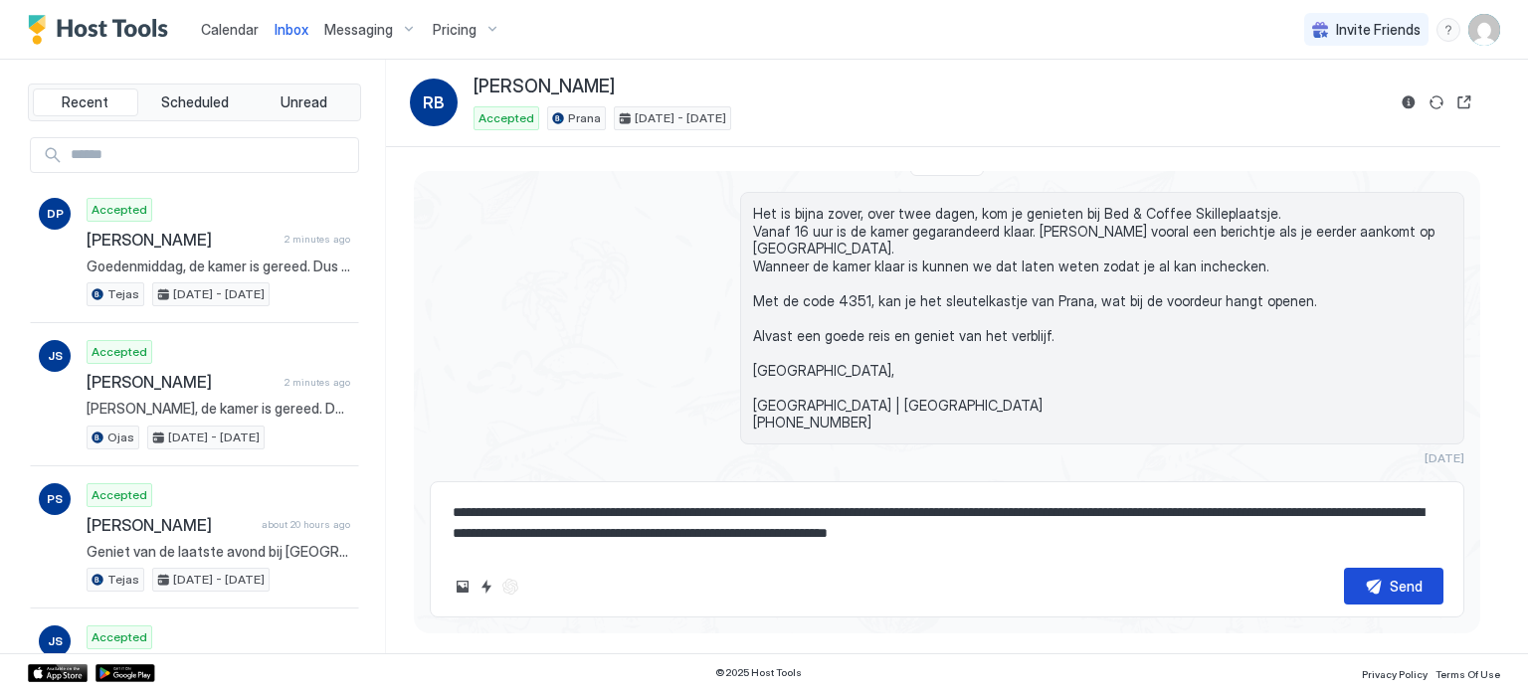
type textarea "**********"
click at [1385, 580] on button "Send" at bounding box center [1393, 586] width 99 height 37
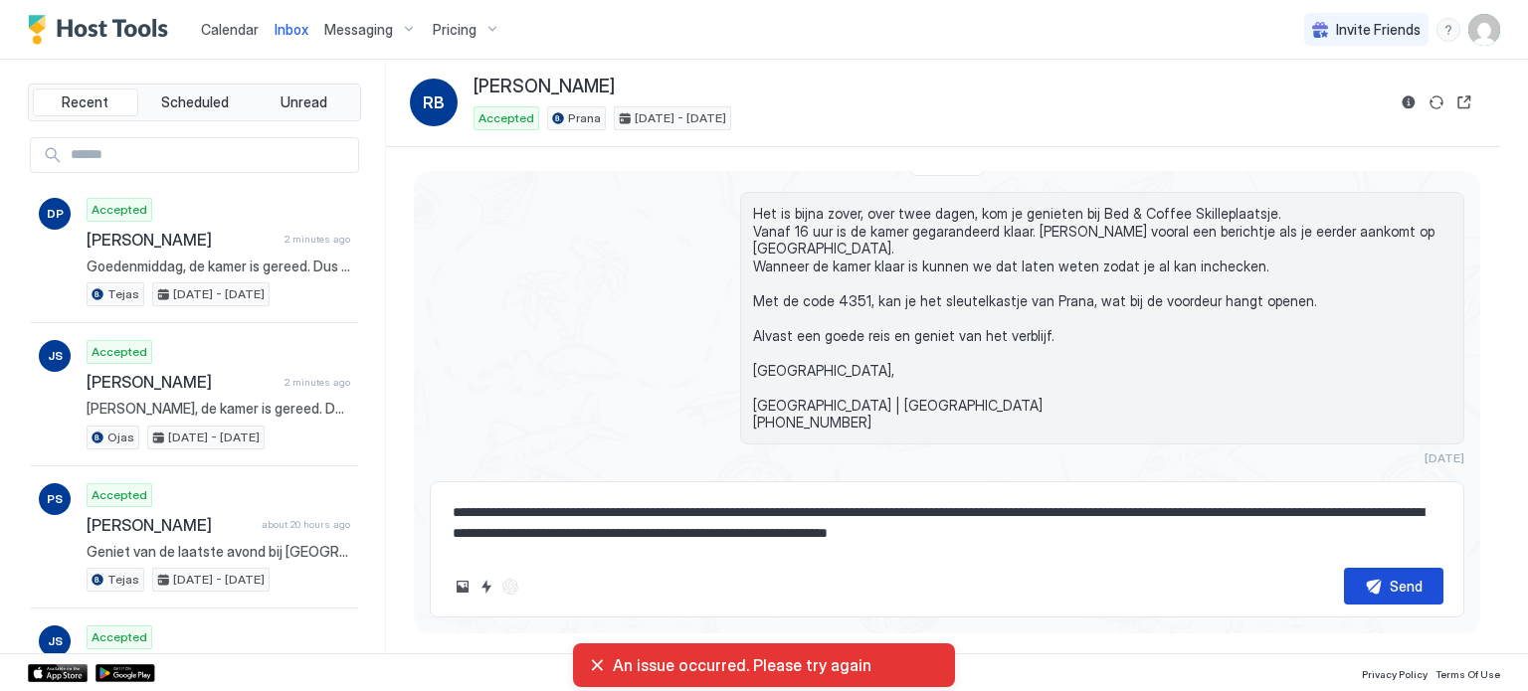
click at [1401, 580] on div "Send" at bounding box center [1405, 586] width 33 height 21
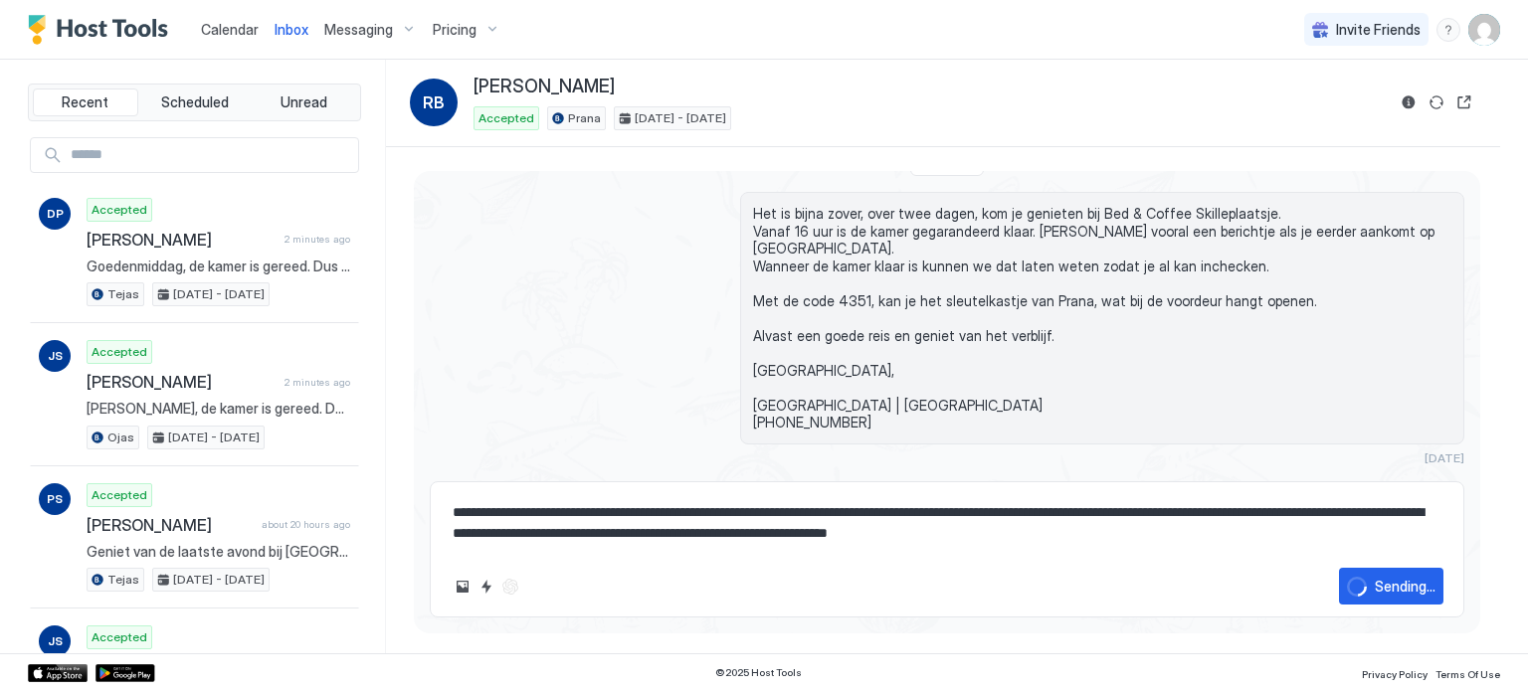
scroll to position [1710, 0]
